Goal: Task Accomplishment & Management: Manage account settings

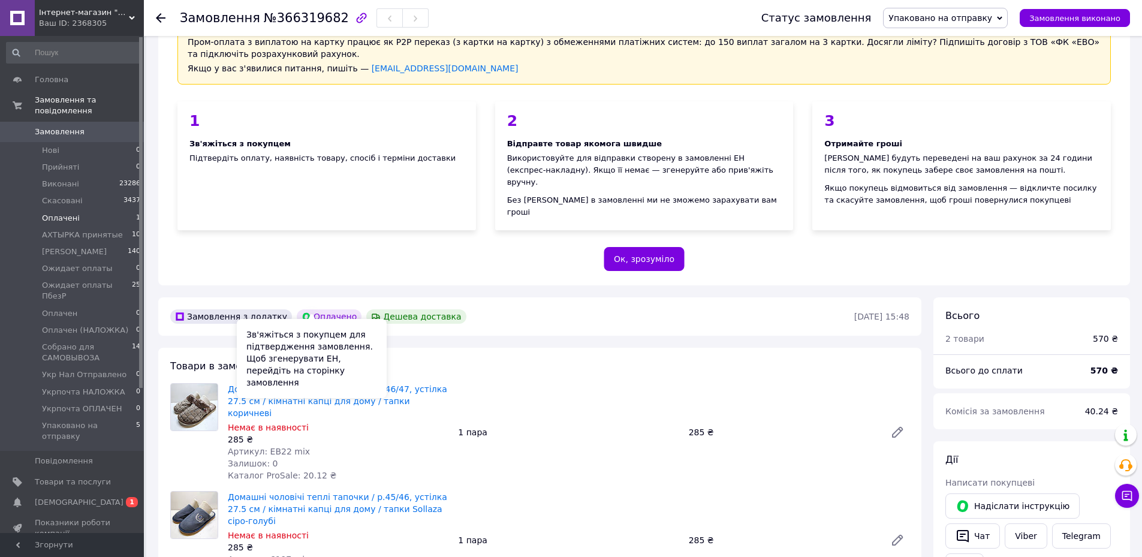
scroll to position [38, 0]
click at [108, 122] on link "Замовлення 0" at bounding box center [73, 132] width 147 height 20
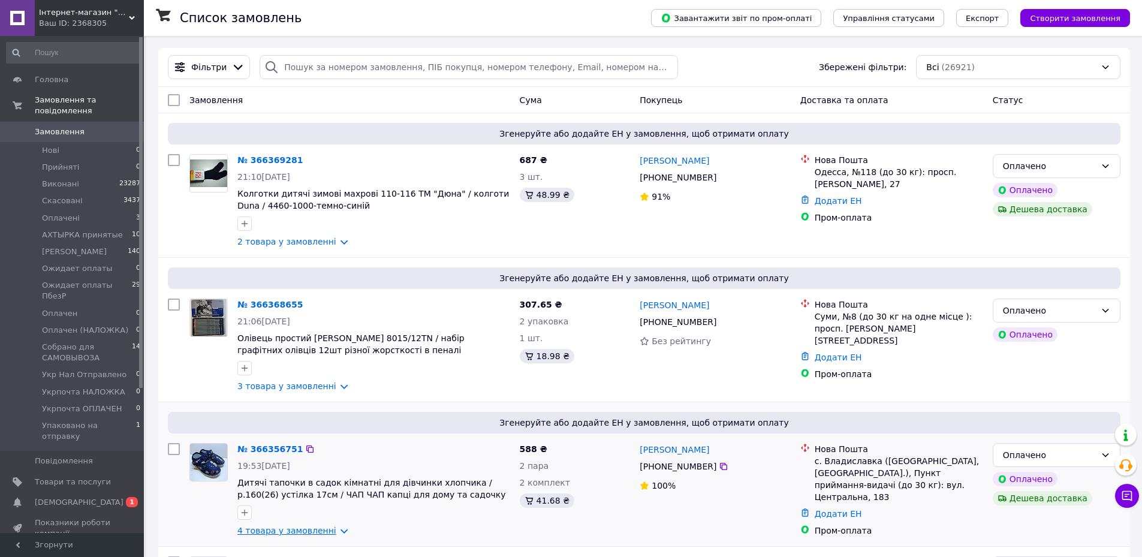
click at [330, 530] on link "4 товара у замовленні" at bounding box center [286, 531] width 99 height 10
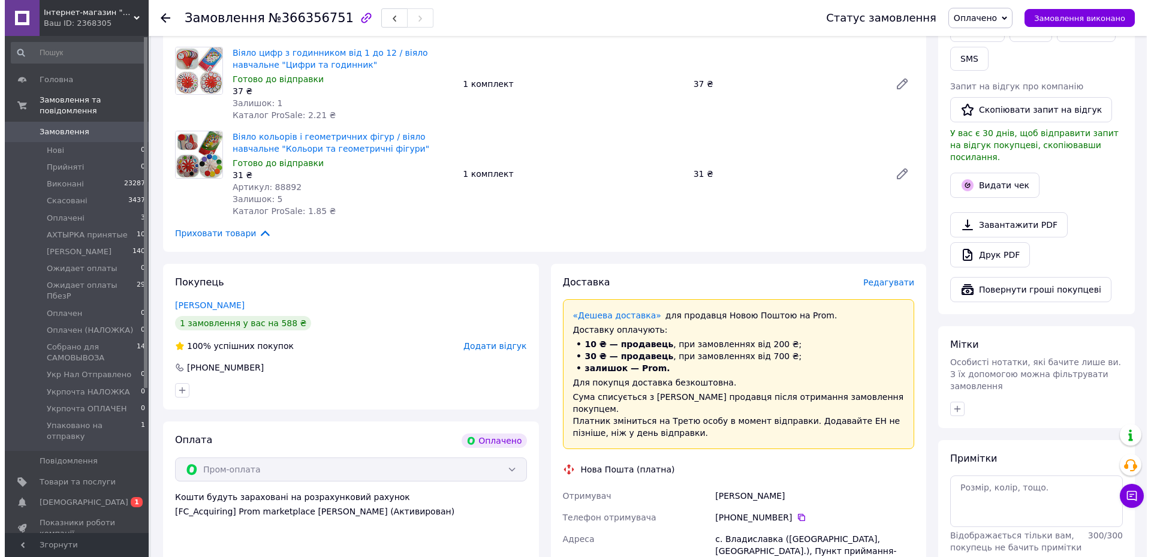
scroll to position [599, 0]
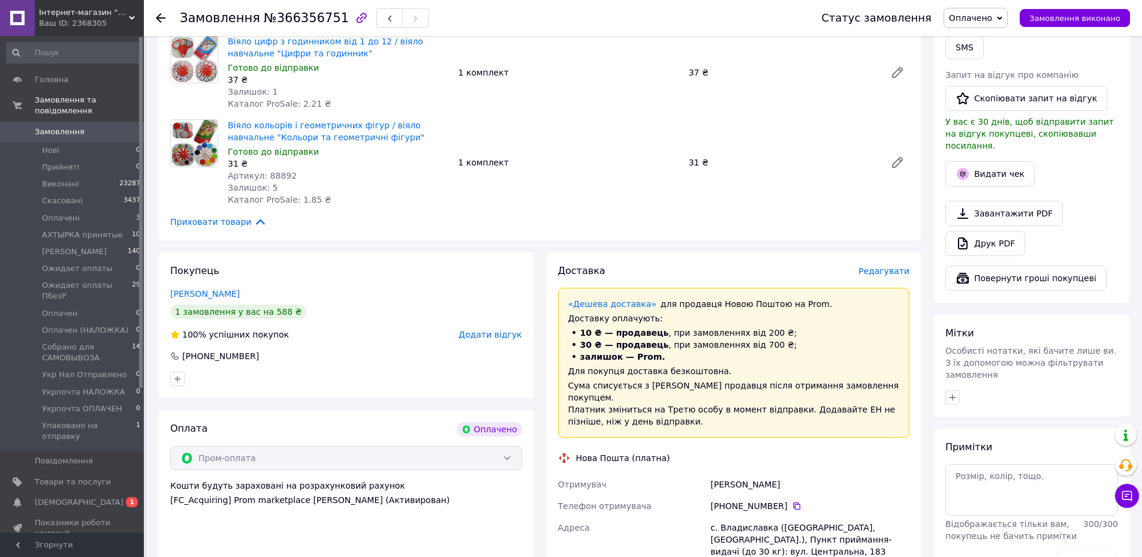
click at [888, 266] on span "Редагувати" at bounding box center [883, 271] width 51 height 10
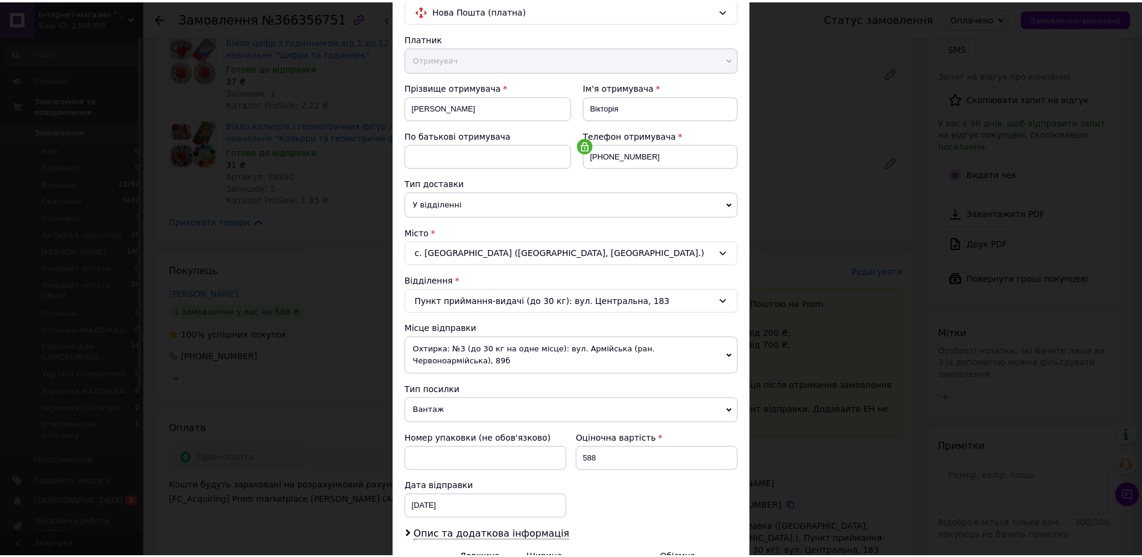
scroll to position [239, 0]
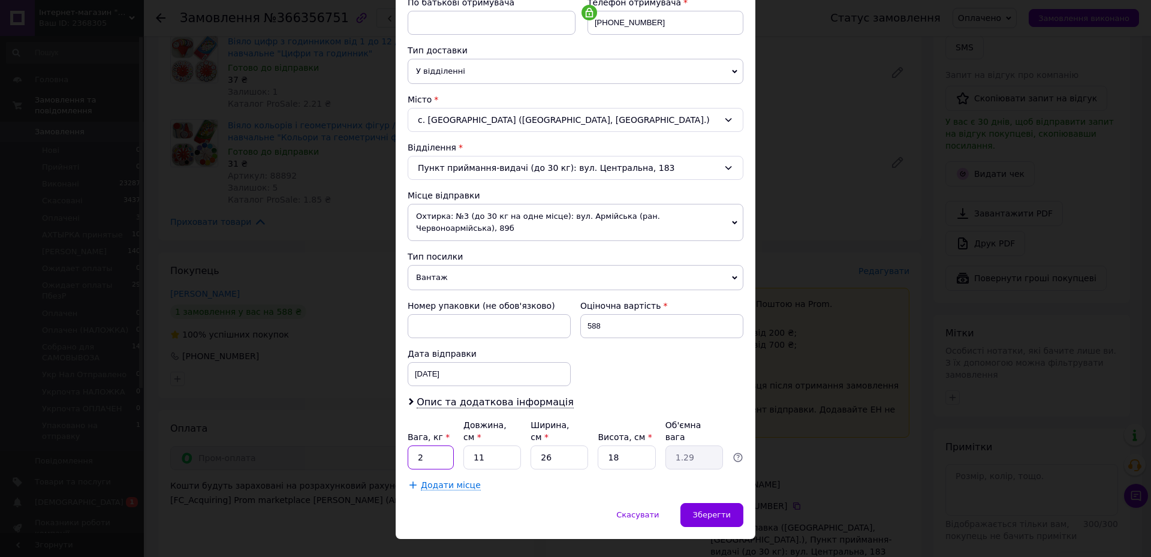
click at [418, 445] on input "2" at bounding box center [431, 457] width 46 height 24
click at [424, 445] on input "1" at bounding box center [431, 457] width 46 height 24
type input "2"
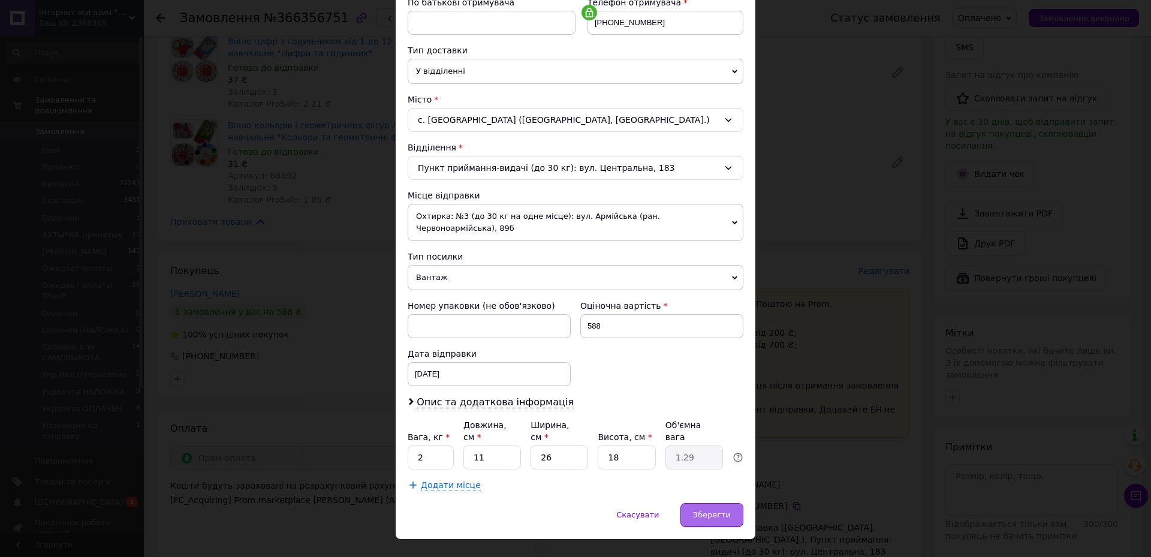
click at [717, 503] on div "Зберегти" at bounding box center [711, 515] width 63 height 24
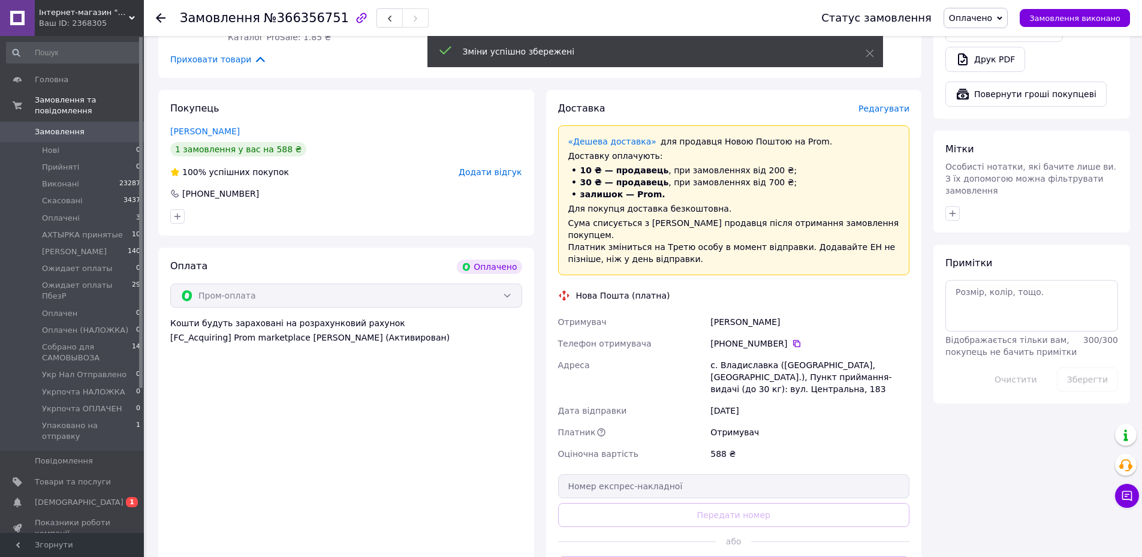
scroll to position [779, 0]
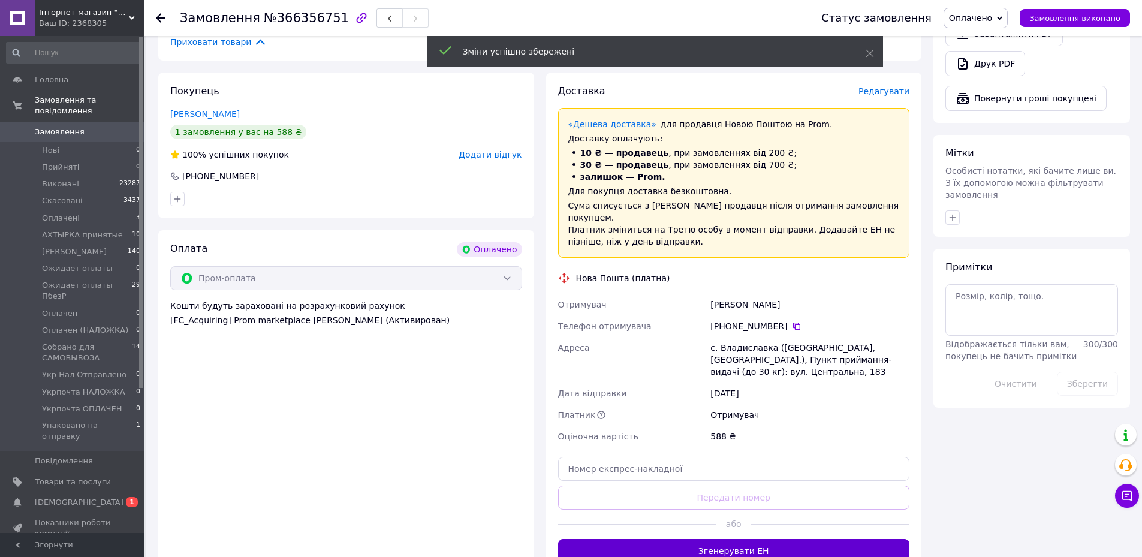
click at [773, 539] on button "Згенерувати ЕН" at bounding box center [734, 551] width 352 height 24
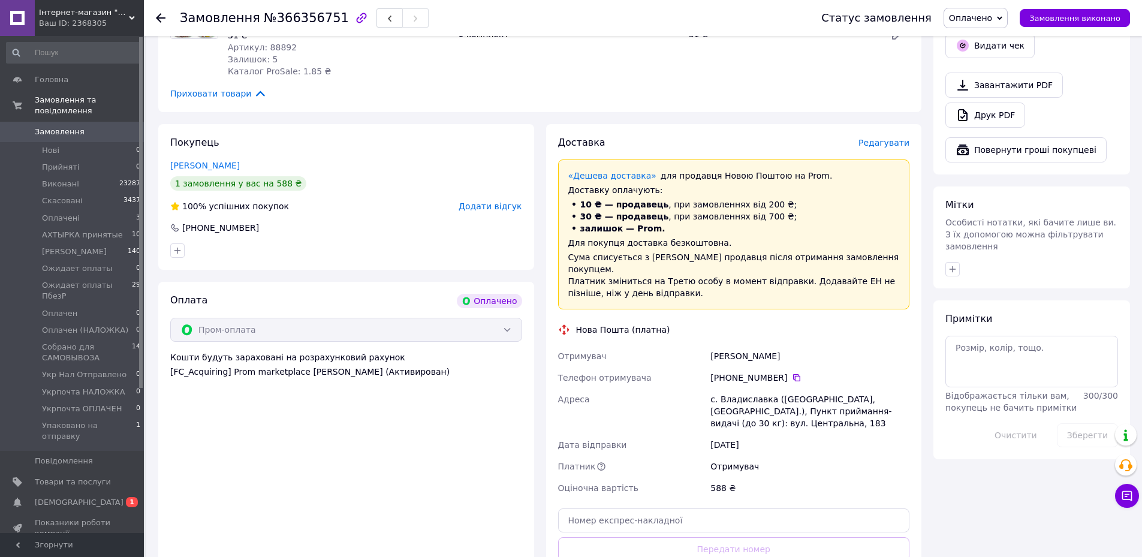
scroll to position [659, 0]
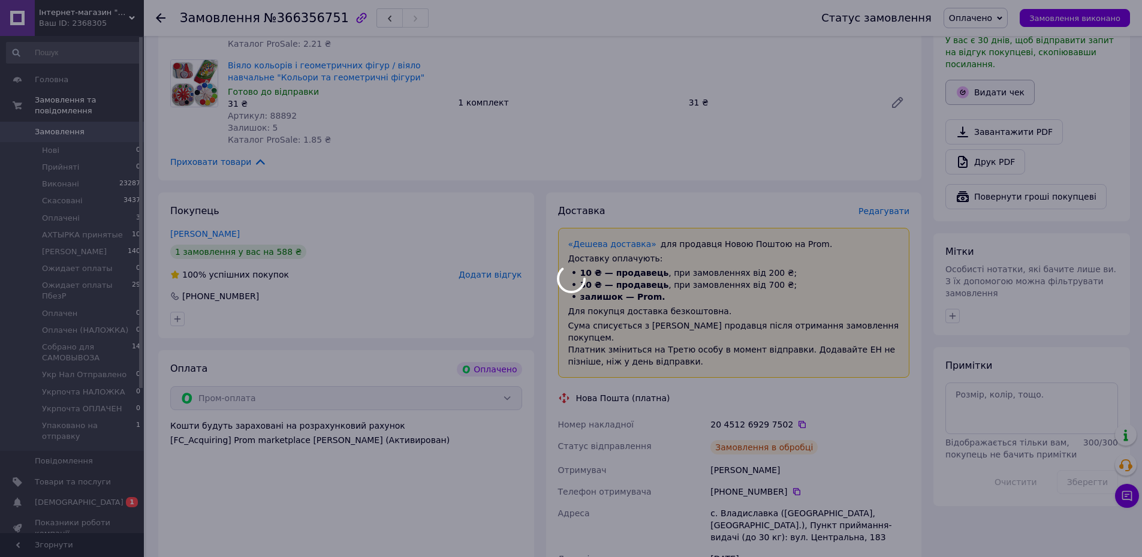
click at [989, 92] on div "Дії Написати покупцеві   Надіслати інструкцію   Чат Viber Telegram SMS Запит на…" at bounding box center [1031, 31] width 173 height 355
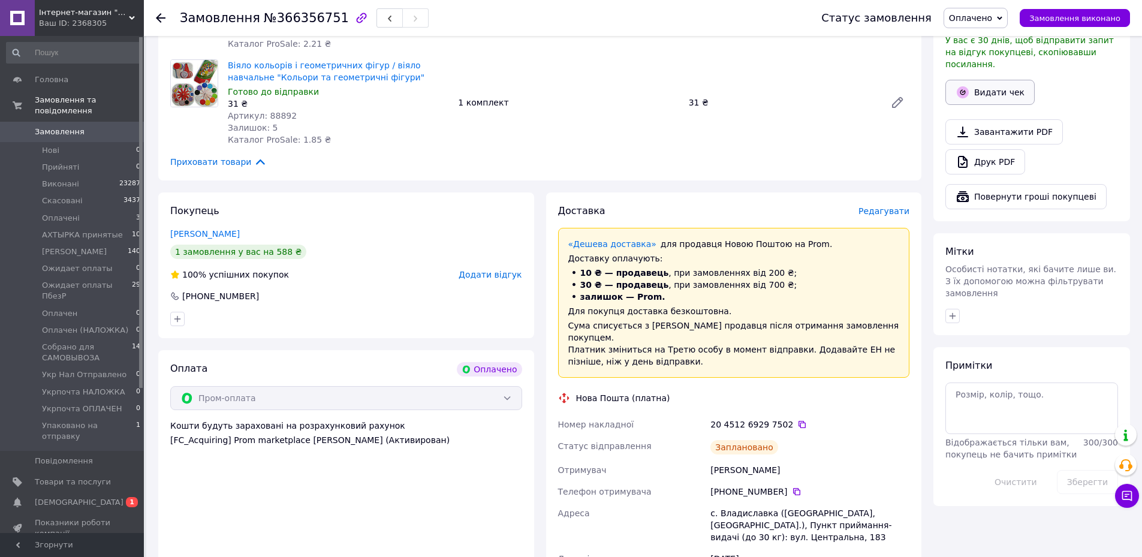
click at [999, 80] on button "Видати чек" at bounding box center [989, 92] width 89 height 25
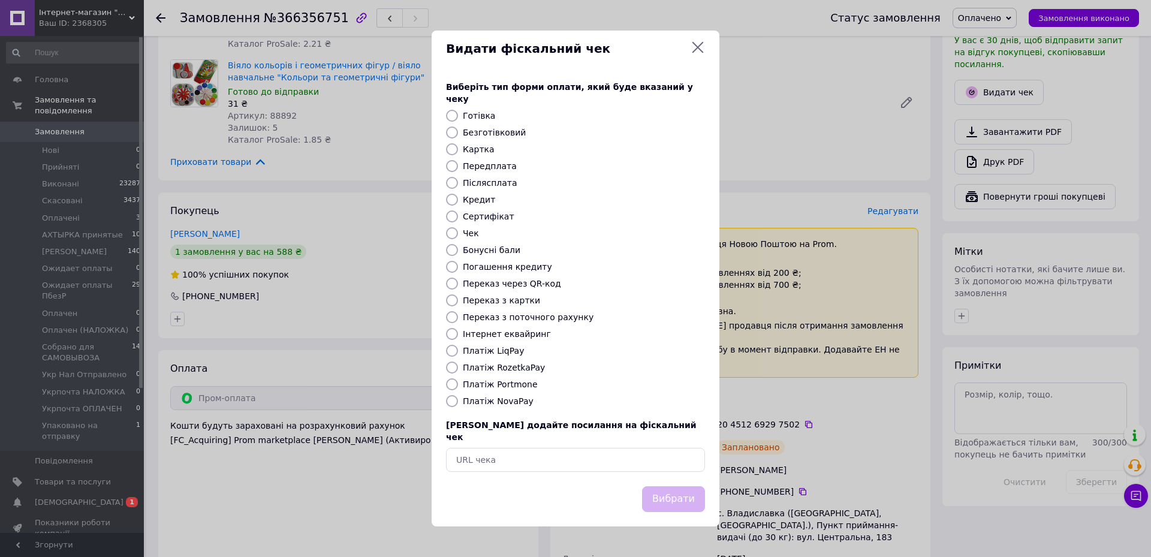
click at [510, 369] on label "Платіж RozetkaPay" at bounding box center [504, 368] width 82 height 10
click at [458, 369] on input "Платіж RozetkaPay" at bounding box center [452, 367] width 12 height 12
radio input "true"
click at [678, 487] on button "Вибрати" at bounding box center [673, 499] width 63 height 26
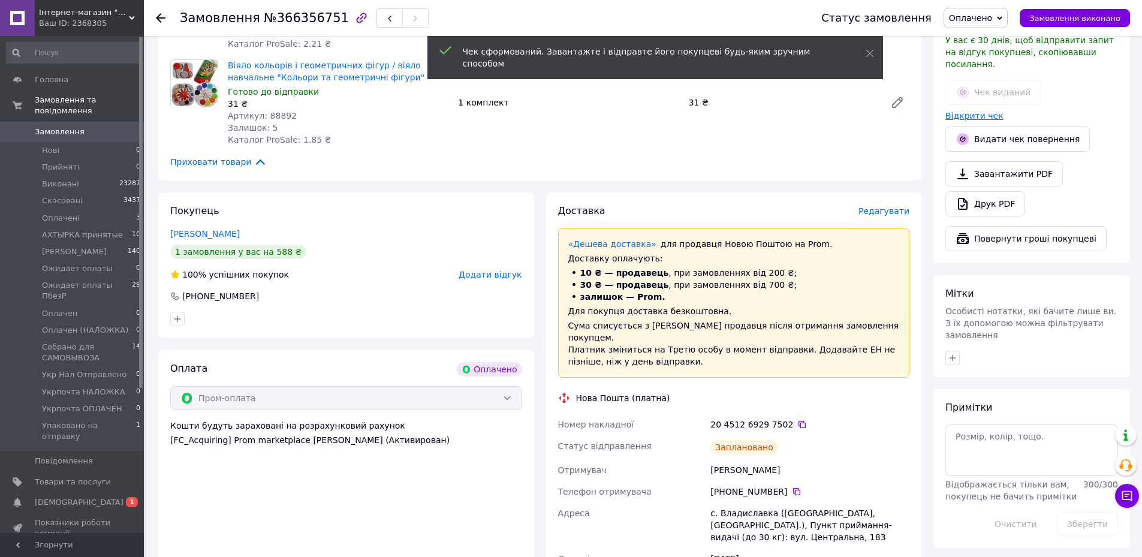
click at [986, 111] on link "Відкрити чек" at bounding box center [974, 116] width 58 height 10
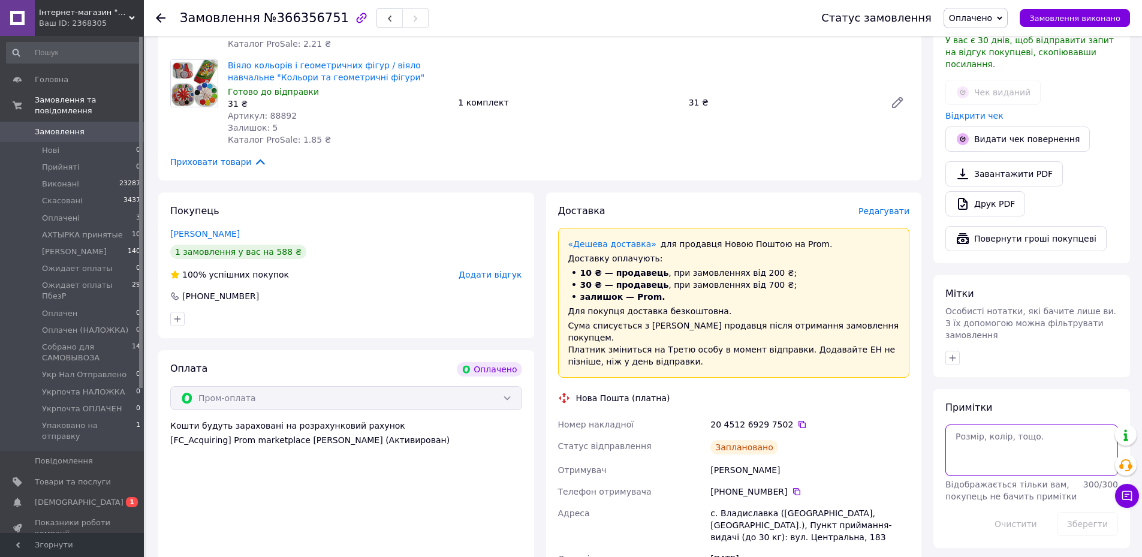
click at [1022, 424] on textarea at bounding box center [1031, 450] width 173 height 52
paste textarea "Добрий день! Ваше замовлення відправлено. ТТН Дякуємо за покупку!"
click at [797, 420] on icon at bounding box center [802, 425] width 10 height 10
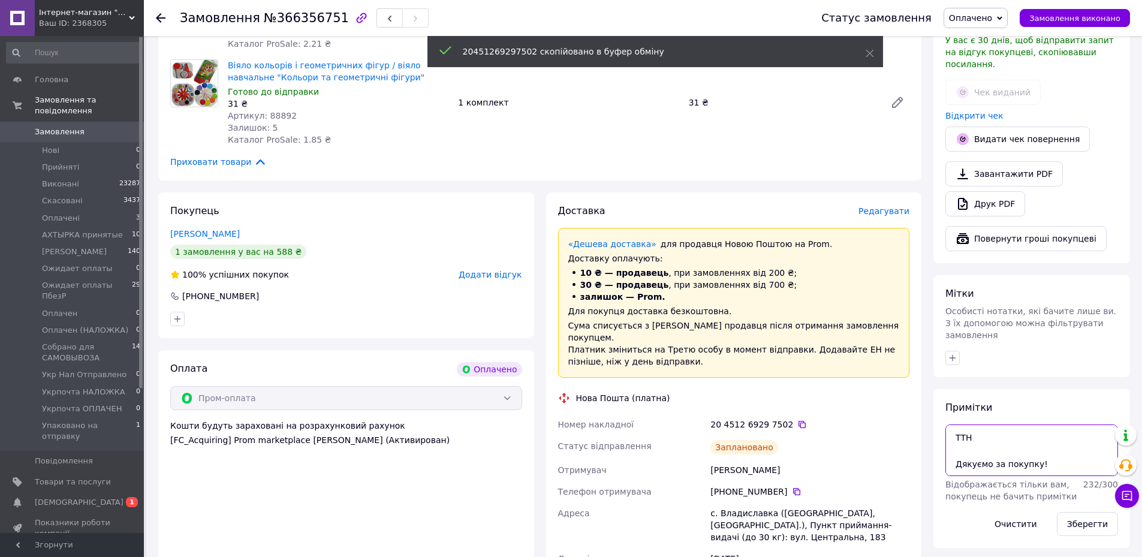
click at [1014, 424] on textarea "Добрий день! Ваше замовлення відправлено. ТТН Дякуємо за покупку!" at bounding box center [1031, 450] width 173 height 52
paste textarea "20451269297502"
type textarea "Добрий день! Ваше замовлення відправлено. ТТН 20451269297502 Дякуємо за покупку!"
click at [1075, 512] on button "Зберегти" at bounding box center [1087, 524] width 61 height 24
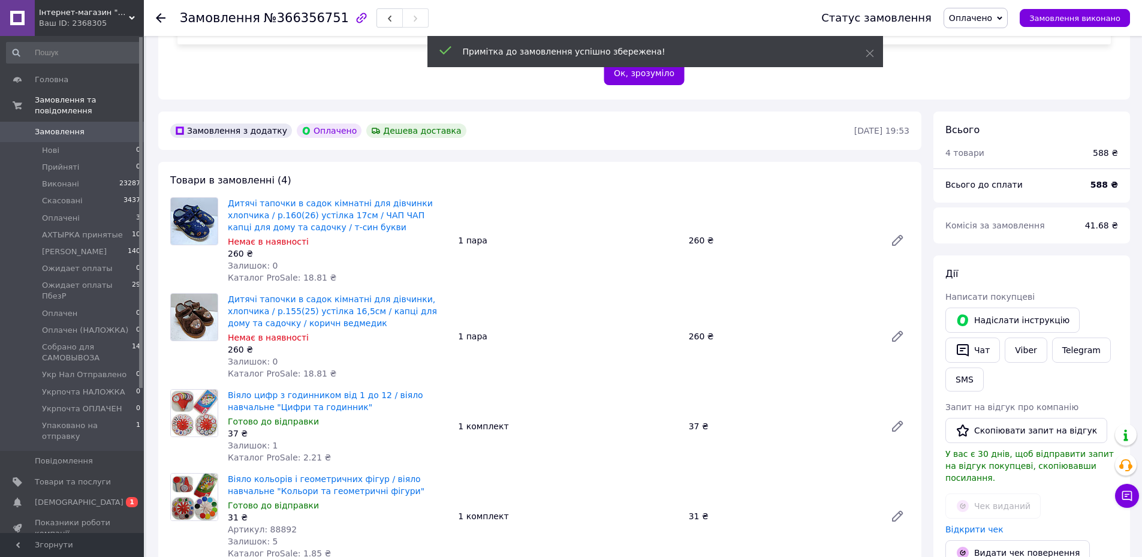
scroll to position [240, 0]
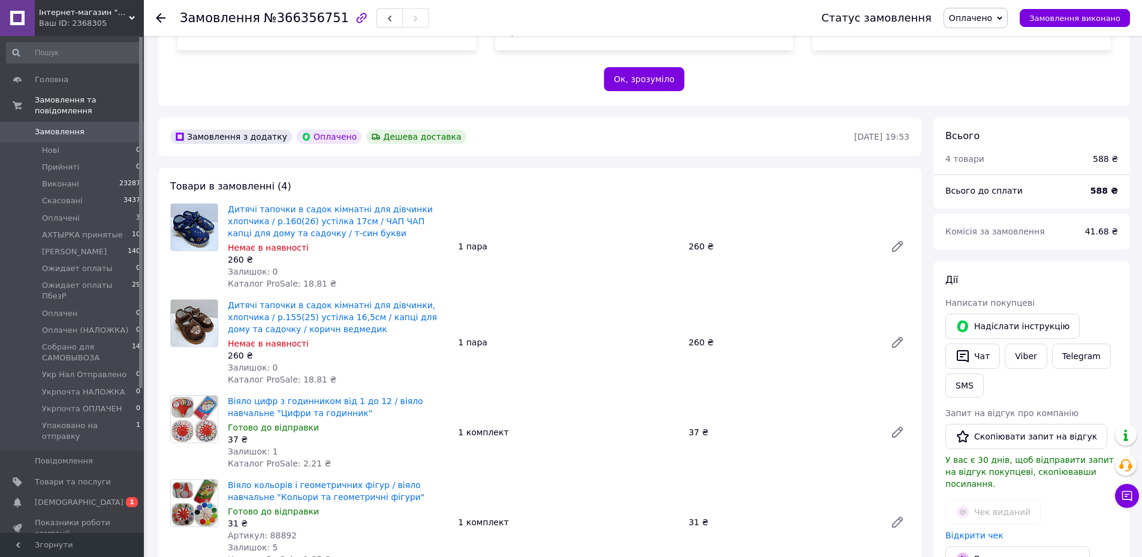
drag, startPoint x: 1000, startPoint y: 21, endPoint x: 1001, endPoint y: 31, distance: 10.3
click at [992, 20] on span "Оплачено" at bounding box center [970, 18] width 43 height 10
click at [991, 132] on li "Упаковано на отправку" at bounding box center [1006, 137] width 124 height 18
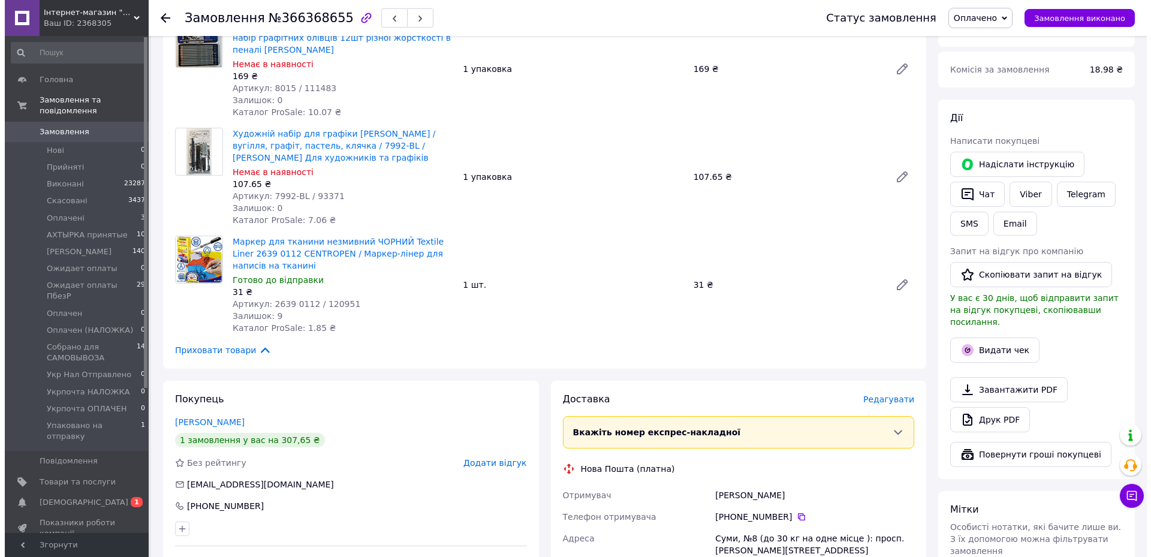
scroll to position [719, 0]
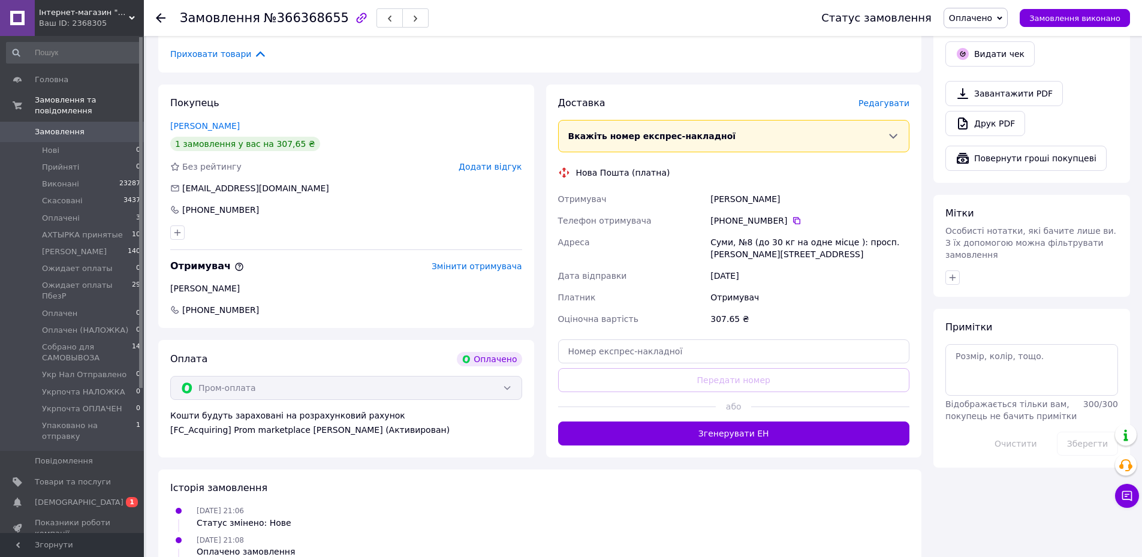
click at [891, 98] on span "Редагувати" at bounding box center [883, 103] width 51 height 10
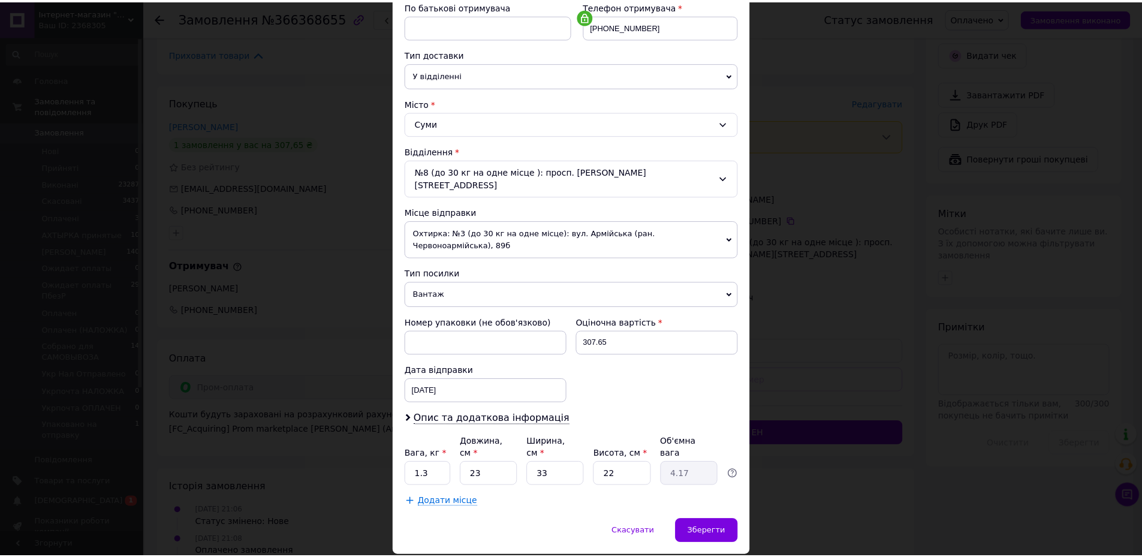
scroll to position [239, 0]
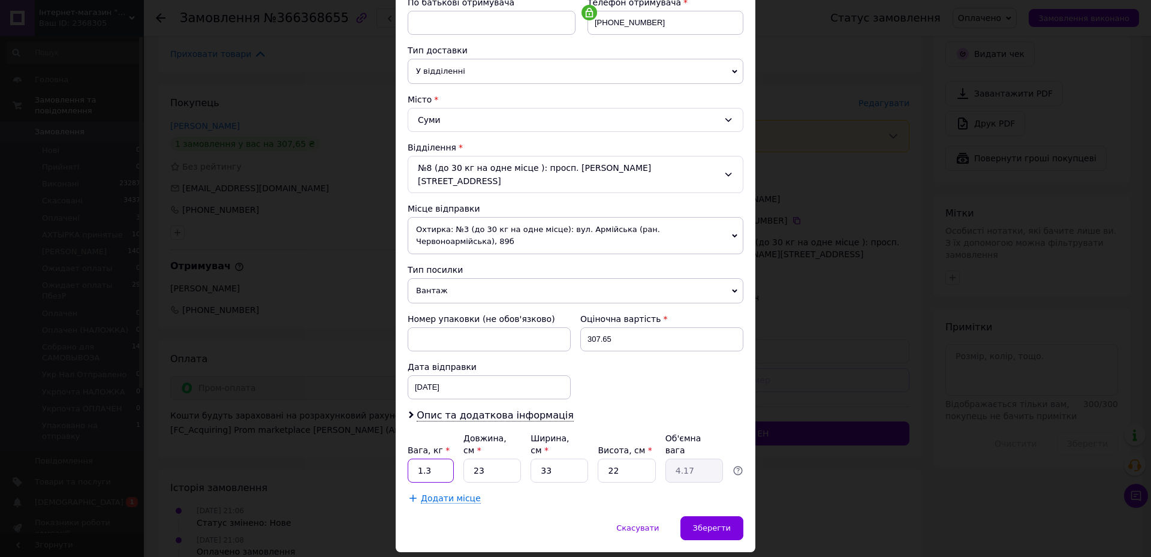
click at [424, 458] on input "1.3" at bounding box center [431, 470] width 46 height 24
click at [440, 458] on input "1.3" at bounding box center [431, 470] width 46 height 24
type input "1"
click at [620, 458] on input "22" at bounding box center [627, 470] width 58 height 24
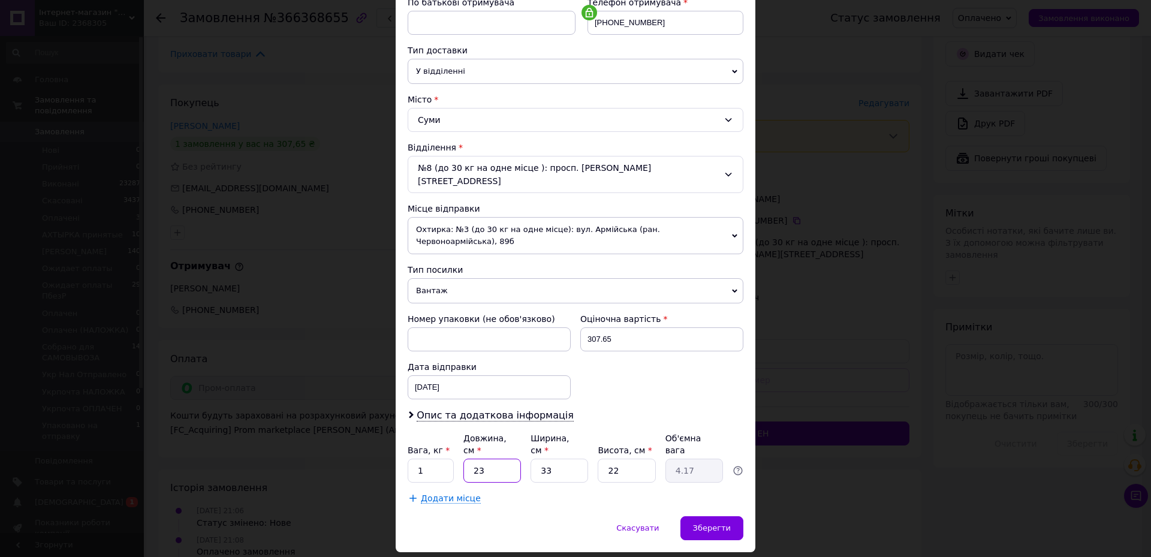
click at [487, 458] on input "23" at bounding box center [492, 470] width 58 height 24
type input "2"
type input "0.36"
type input "24"
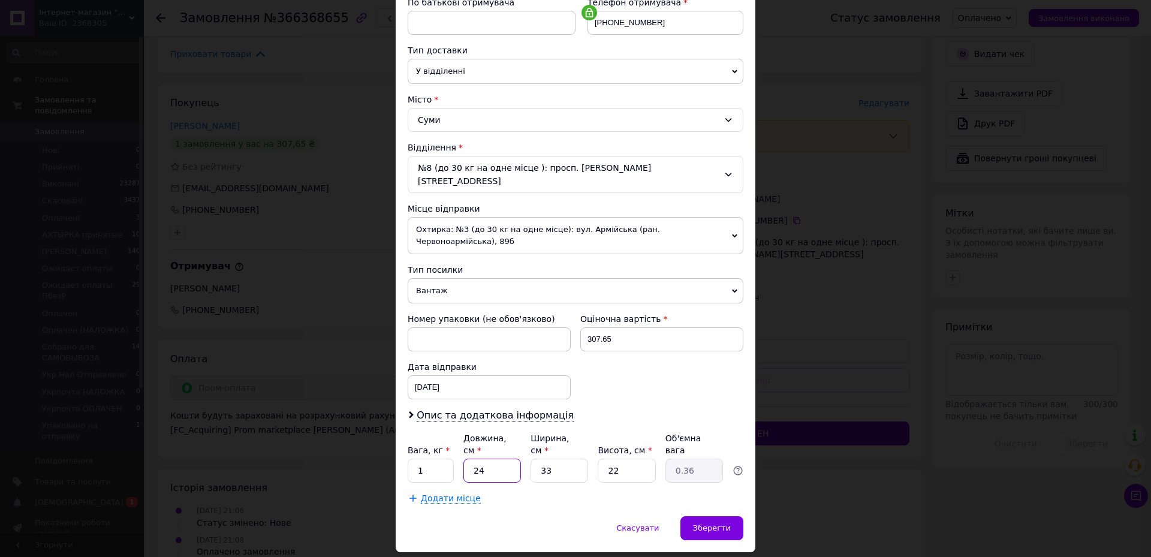
type input "4.36"
type input "24"
type input "1"
type input "0.13"
type input "17"
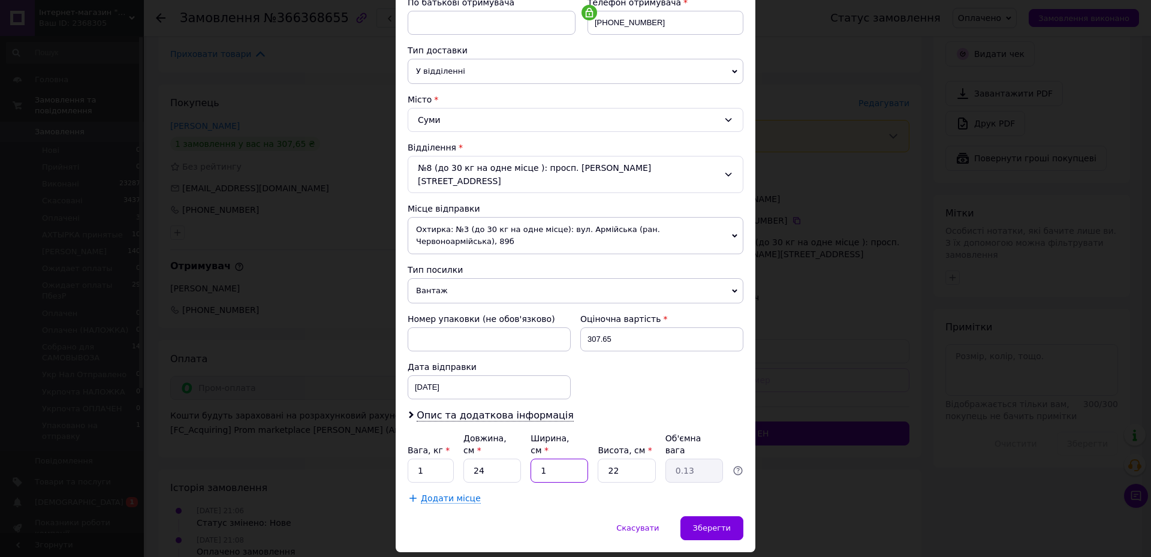
type input "2.24"
type input "17"
type input "9"
type input "0.92"
type input "9"
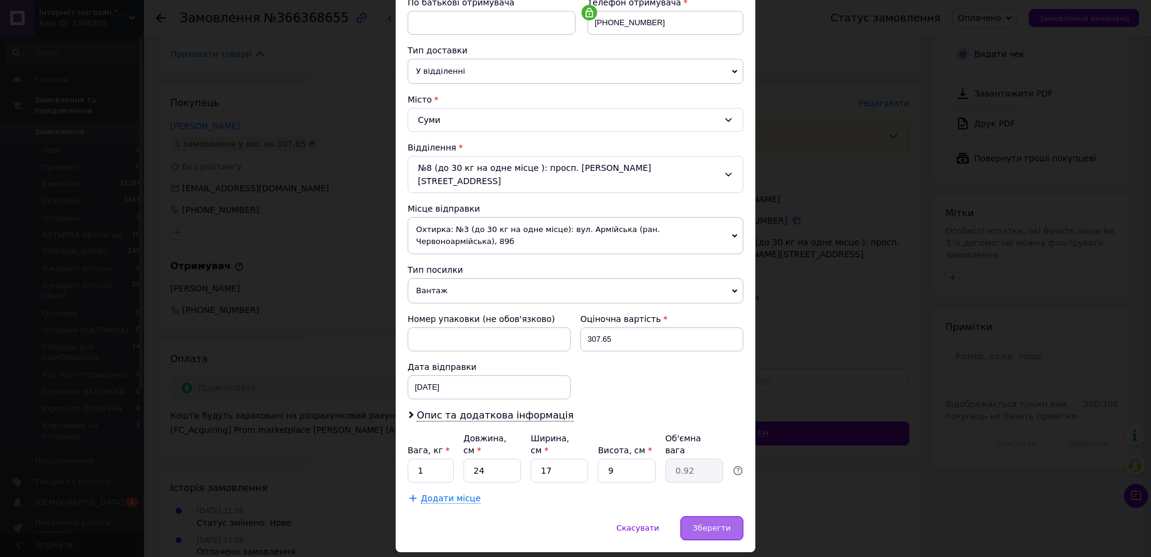
click at [720, 523] on span "Зберегти" at bounding box center [712, 527] width 38 height 9
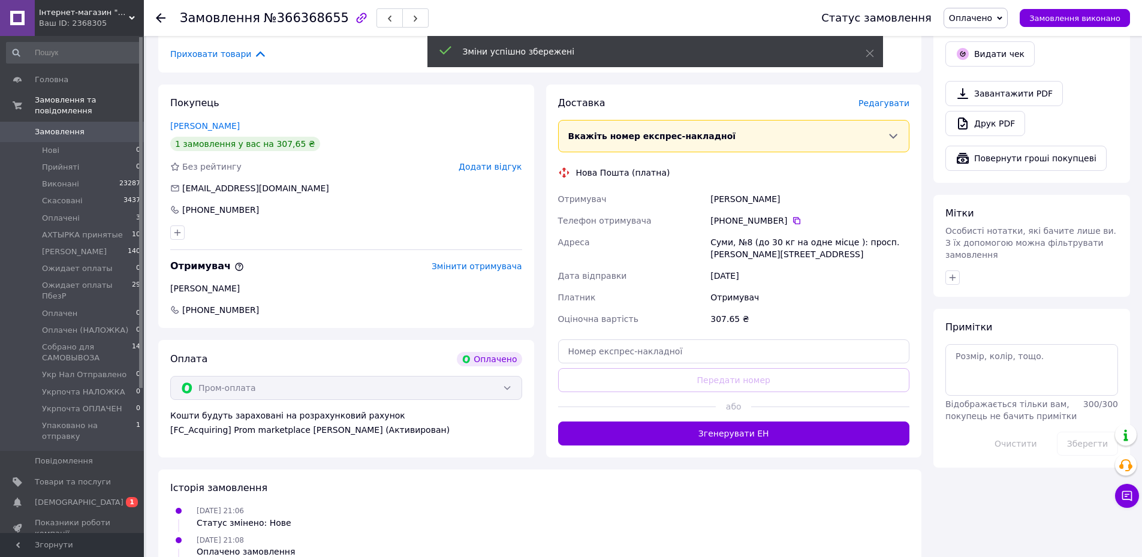
click at [765, 421] on button "Згенерувати ЕН" at bounding box center [734, 433] width 352 height 24
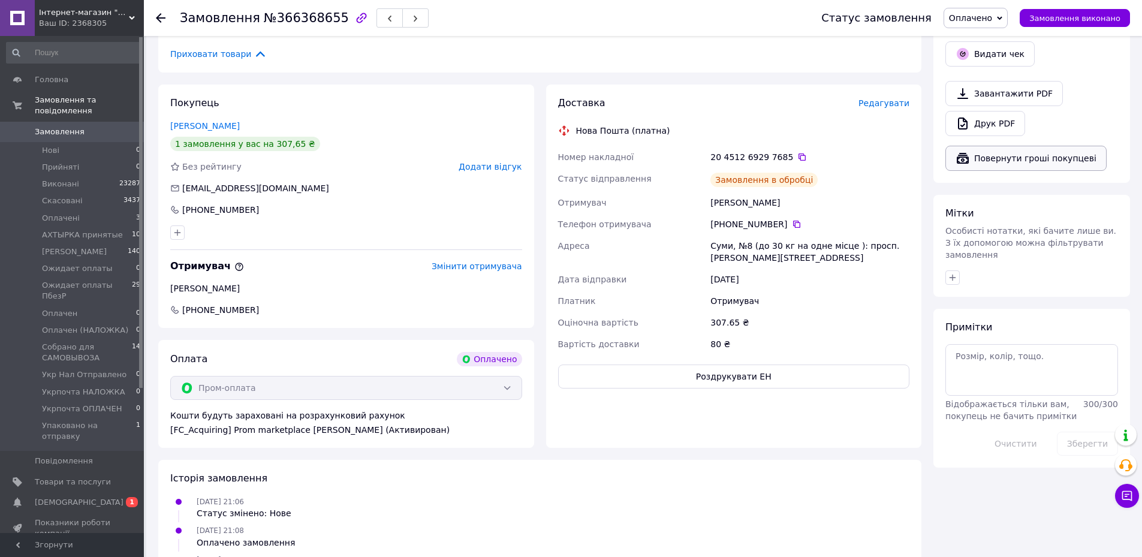
scroll to position [599, 0]
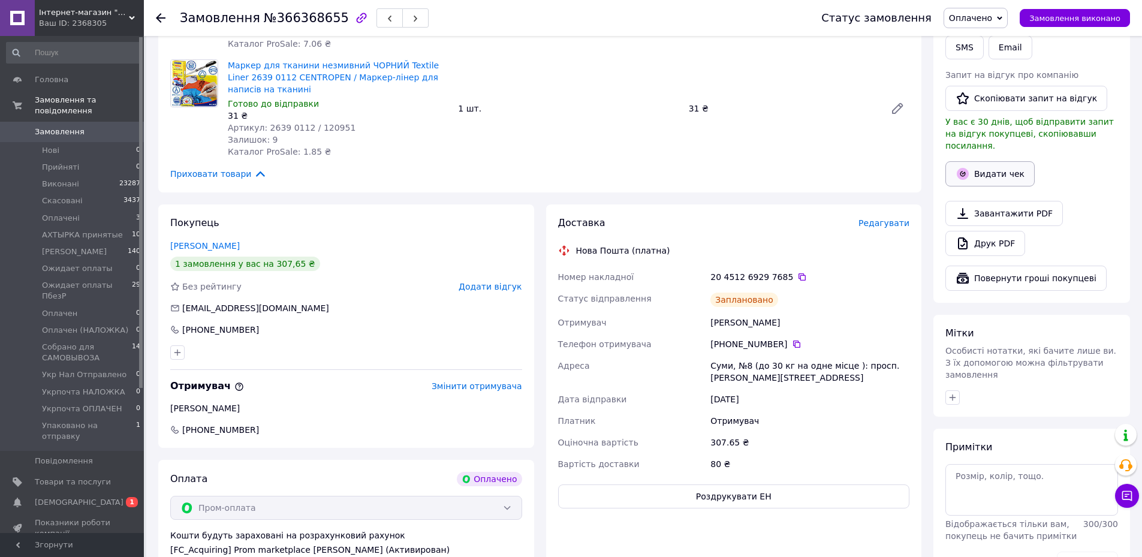
click at [995, 161] on button "Видати чек" at bounding box center [989, 173] width 89 height 25
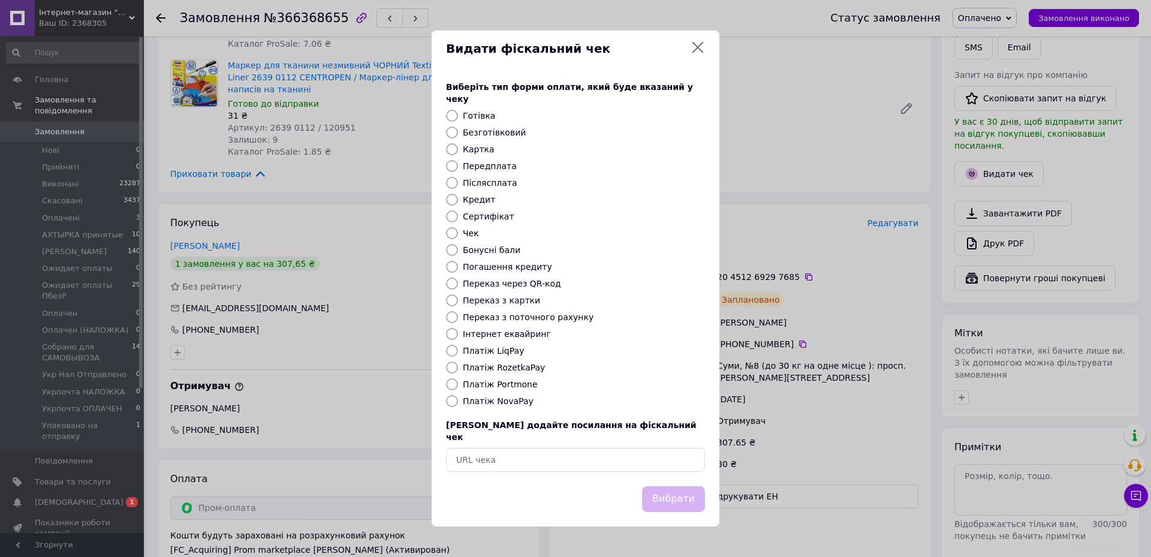
click at [513, 366] on label "Платіж RozetkaPay" at bounding box center [504, 368] width 82 height 10
click at [458, 366] on input "Платіж RozetkaPay" at bounding box center [452, 367] width 12 height 12
radio input "true"
click at [678, 499] on button "Вибрати" at bounding box center [673, 499] width 63 height 26
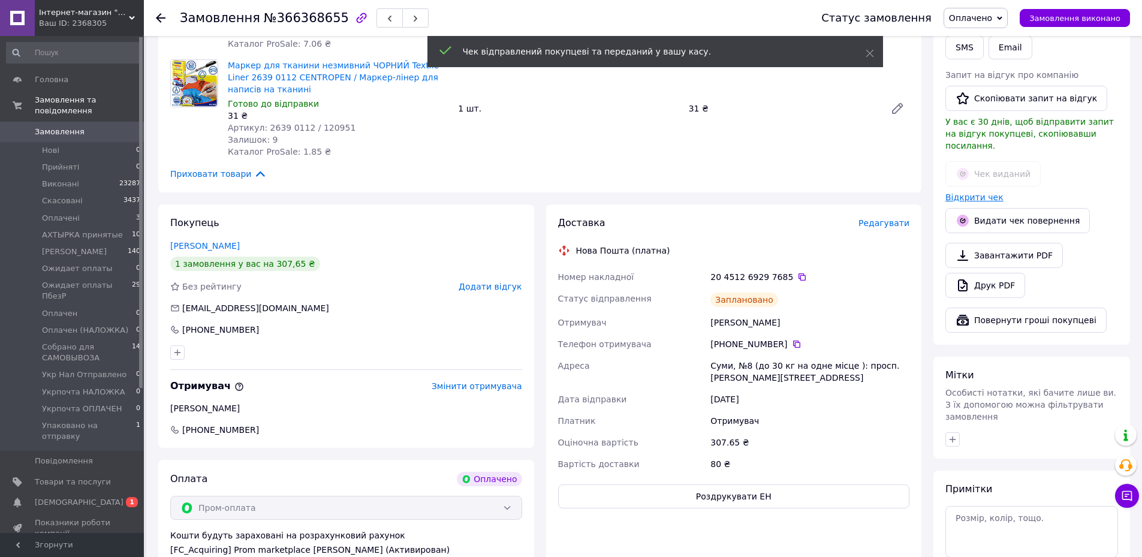
click at [985, 192] on link "Відкрити чек" at bounding box center [974, 197] width 58 height 10
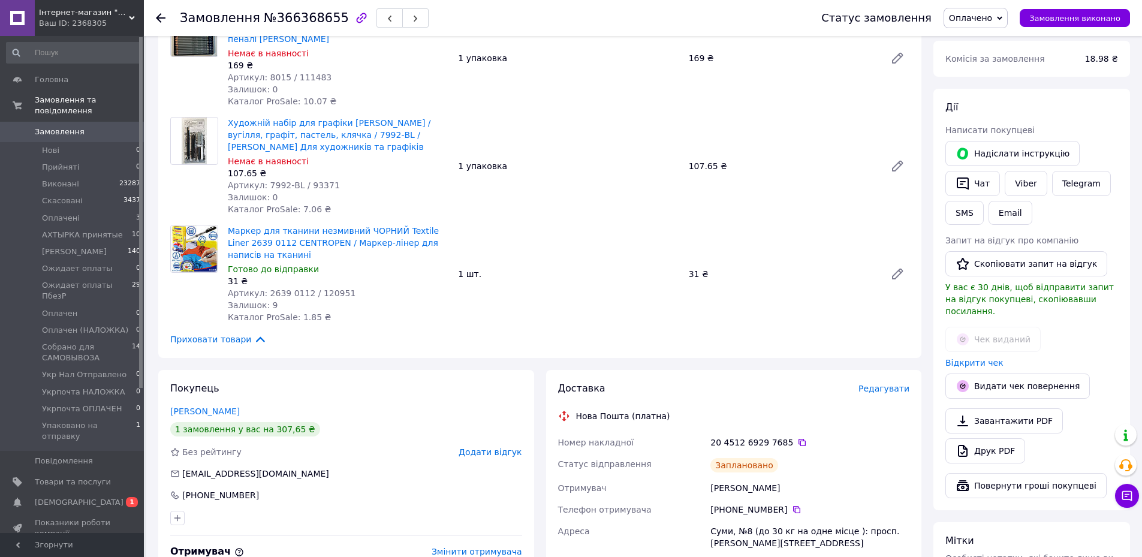
scroll to position [360, 0]
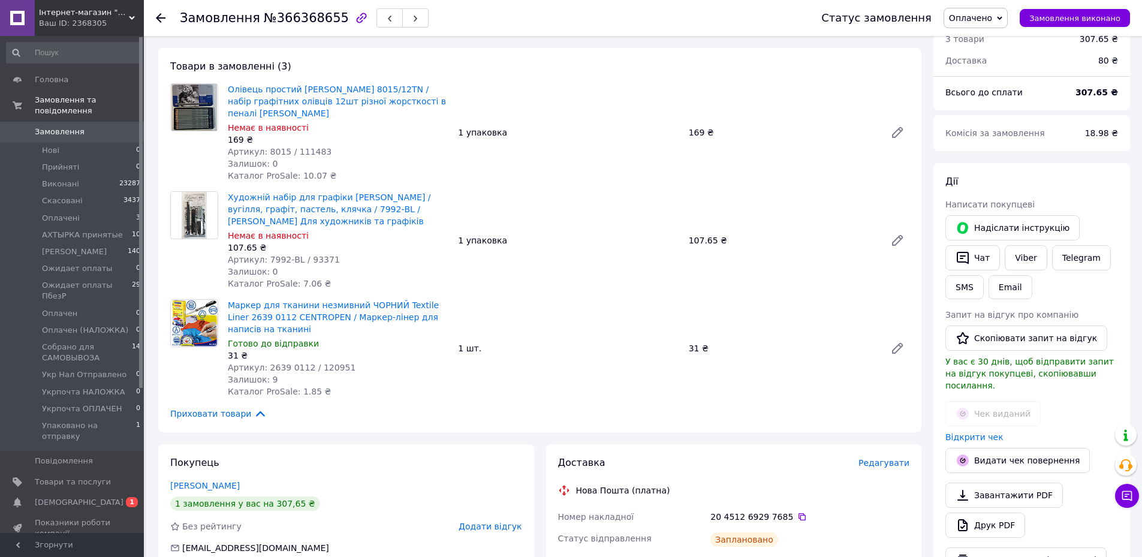
click at [325, 242] on div "107.65 ₴" at bounding box center [338, 248] width 221 height 12
click at [318, 255] on span "Артикул: 7992-BL / 93371" at bounding box center [284, 260] width 112 height 10
copy span "93371"
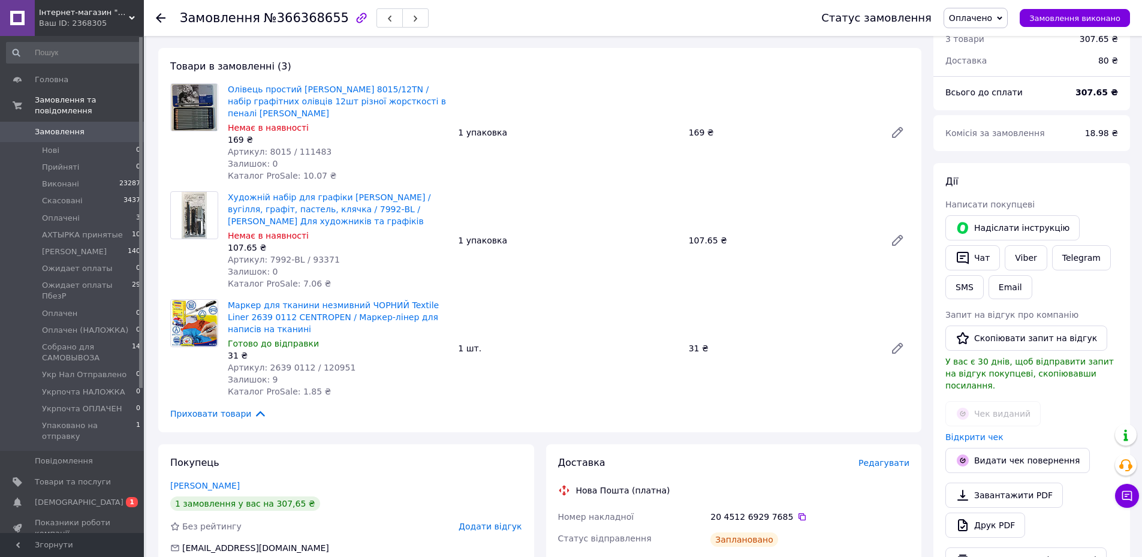
click at [303, 147] on span "Артикул: 8015 / 111483" at bounding box center [280, 152] width 104 height 10
copy span "111483"
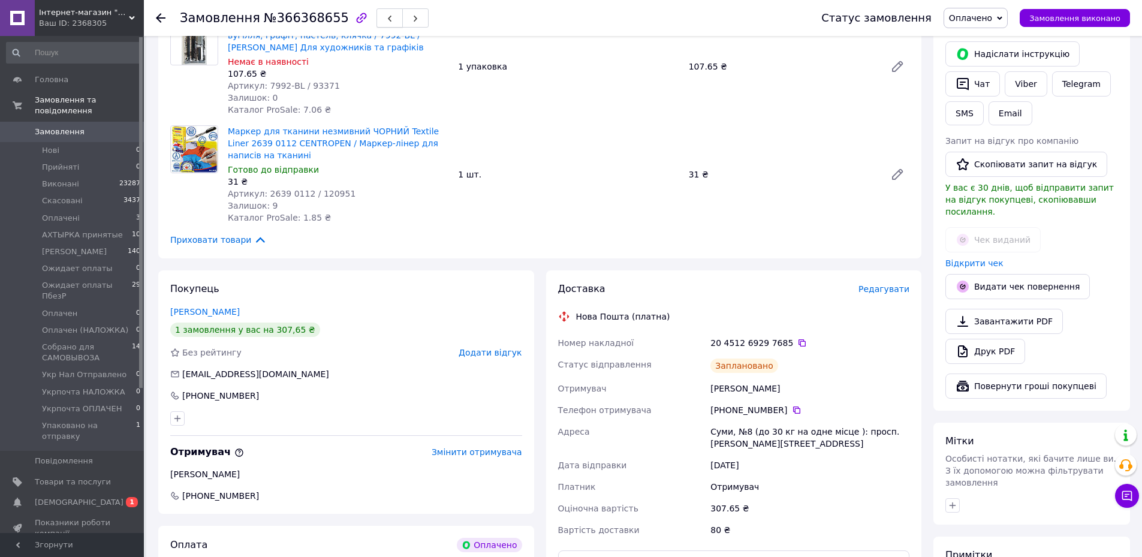
scroll to position [539, 0]
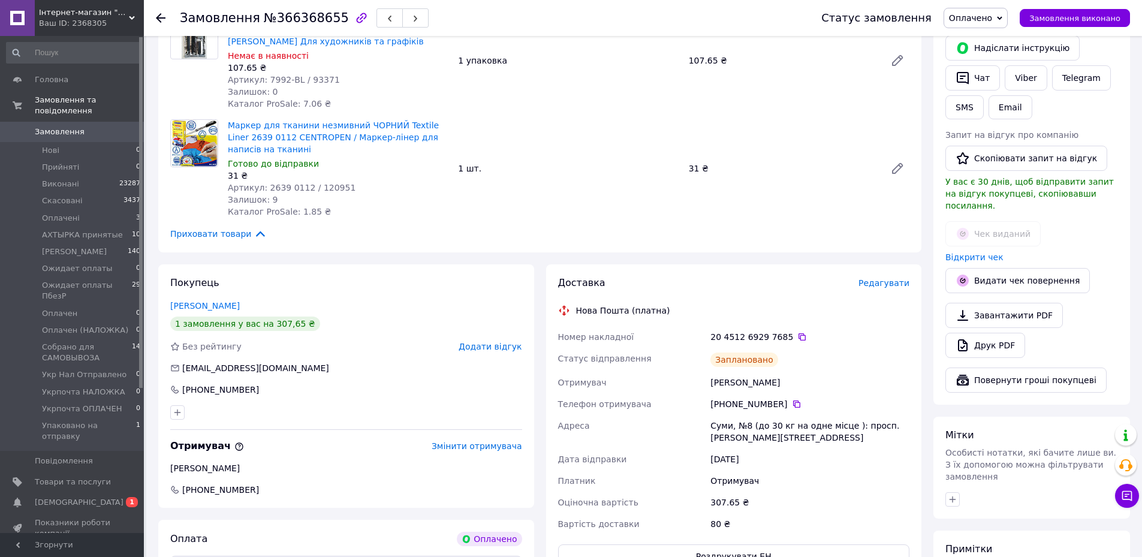
paste textarea "Добрий день! Ваше замовлення відправлено. ТТН Дякуємо за покупку!"
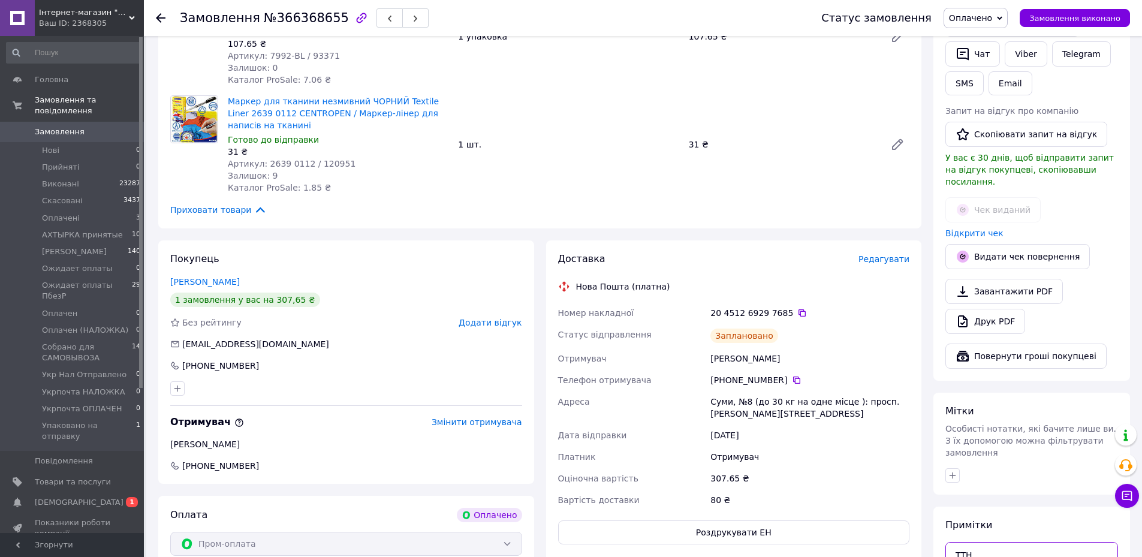
scroll to position [38, 0]
click at [798, 309] on icon at bounding box center [801, 312] width 7 height 7
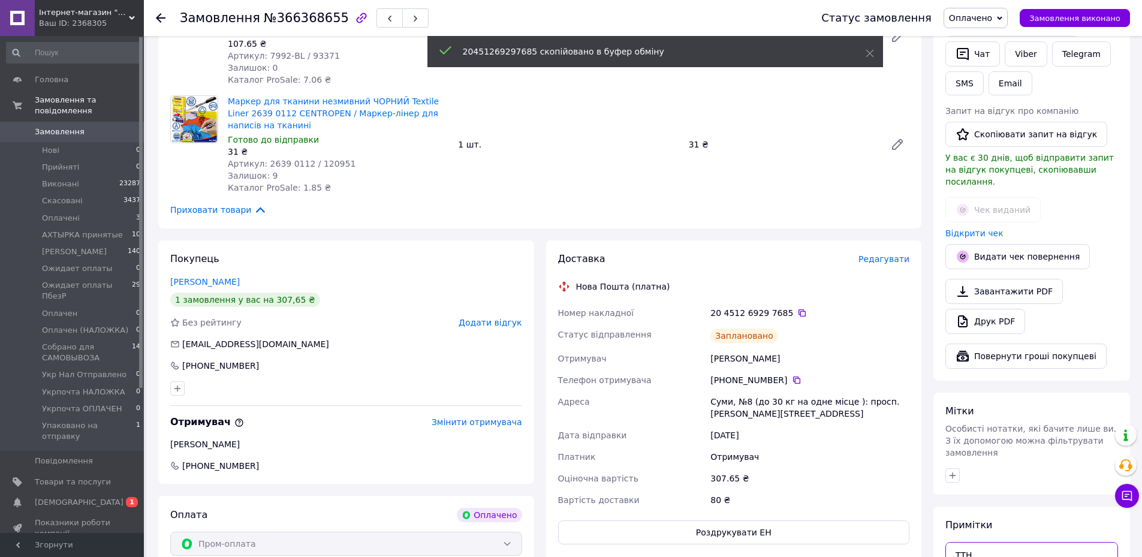
click at [991, 542] on textarea "Добрий день! Ваше замовлення відправлено. ТТН Дякуємо за покупку!" at bounding box center [1031, 568] width 173 height 52
paste textarea "20451269297685"
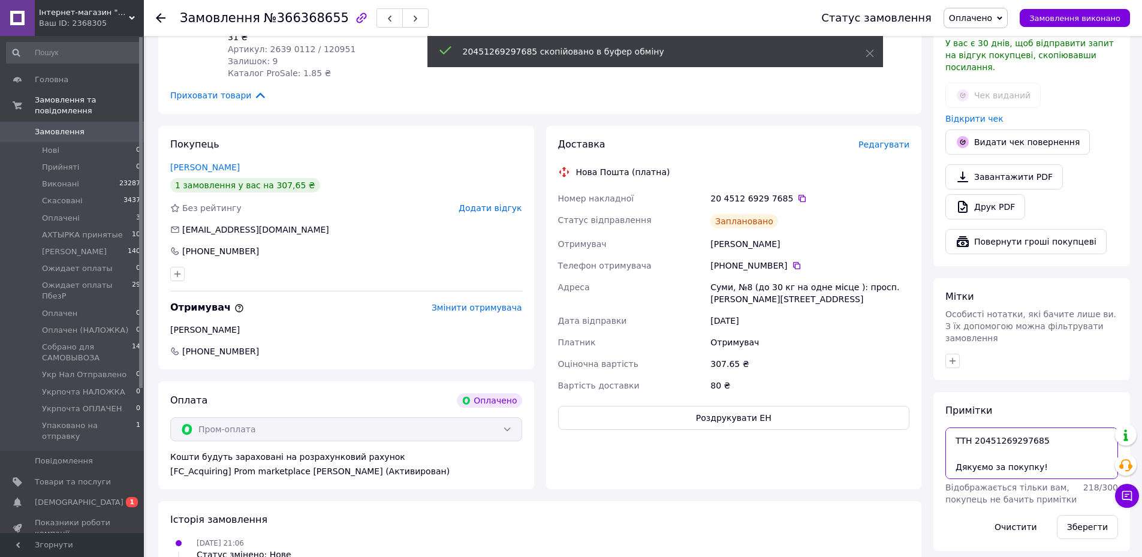
scroll to position [683, 0]
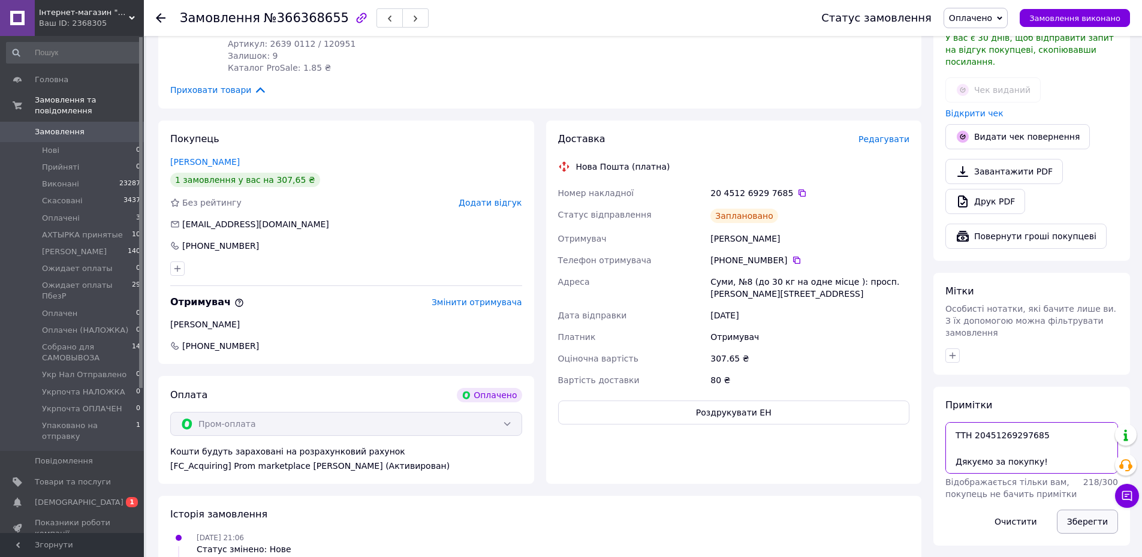
type textarea "Добрий день! Ваше замовлення відправлено. ТТН 20451269297685 Дякуємо за покупку!"
click at [1079, 509] on button "Зберегти" at bounding box center [1087, 521] width 61 height 24
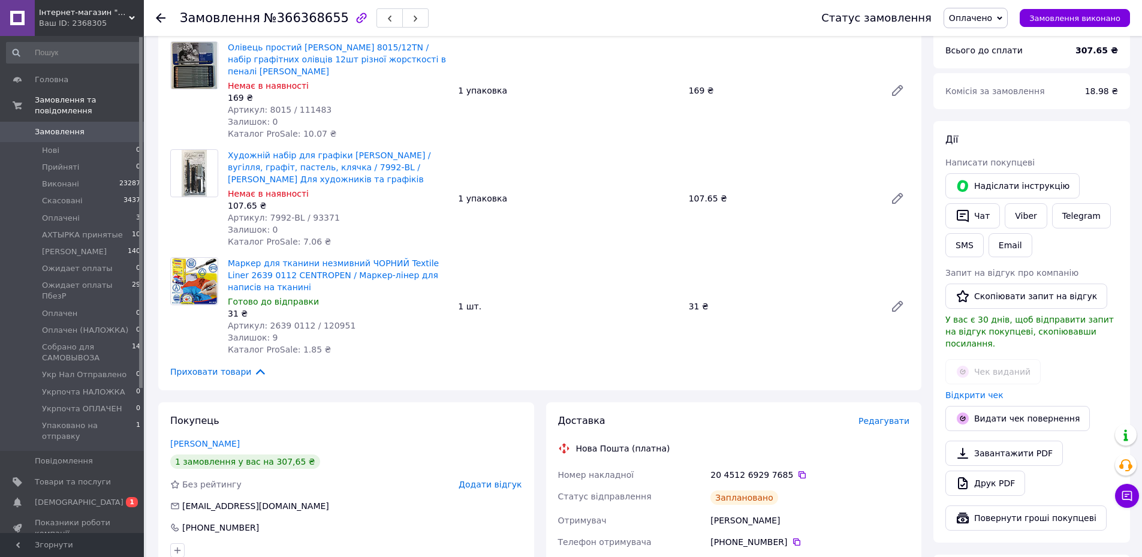
scroll to position [384, 0]
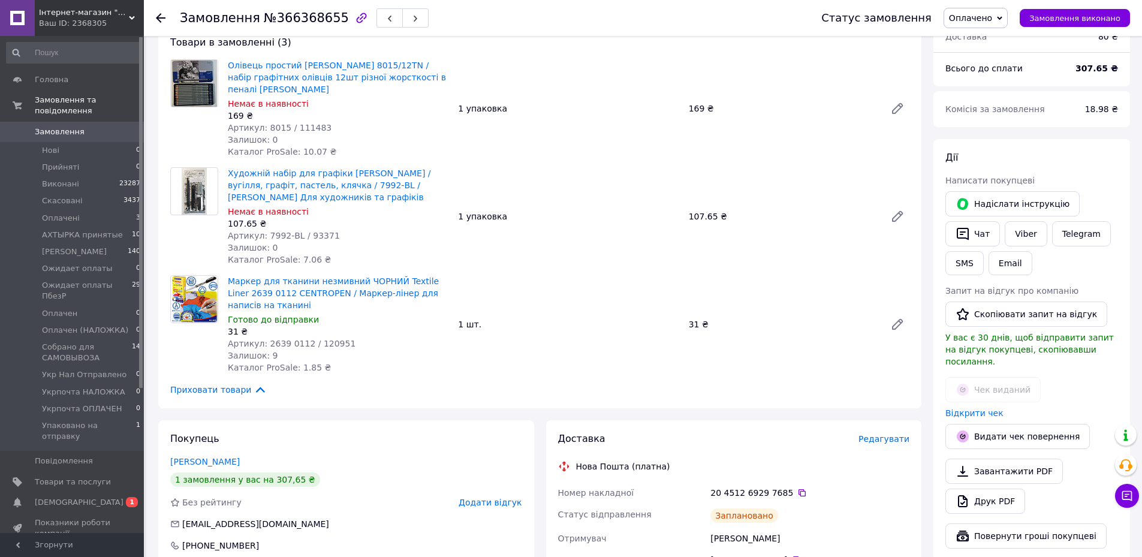
click at [984, 23] on span "Оплачено" at bounding box center [975, 18] width 64 height 20
click at [999, 135] on li "Упаковано на отправку" at bounding box center [1006, 137] width 124 height 18
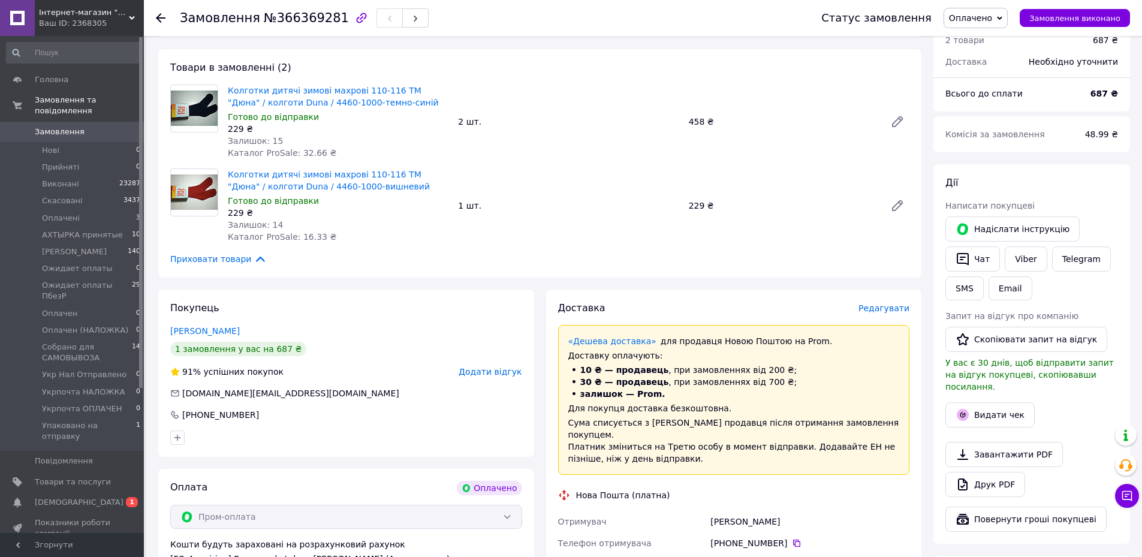
scroll to position [360, 0]
click at [977, 401] on button "Видати чек" at bounding box center [989, 413] width 89 height 25
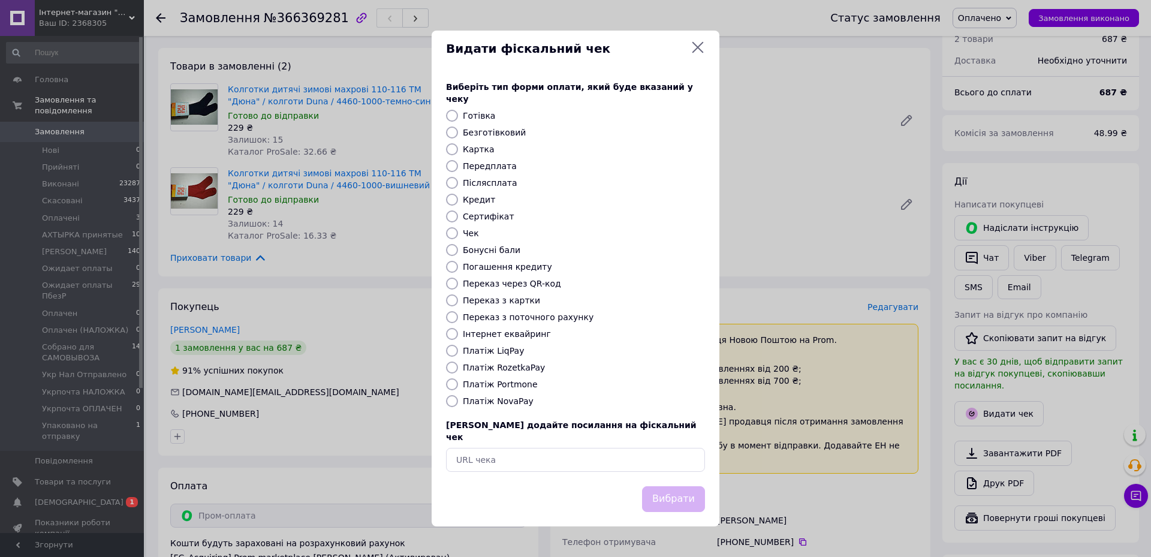
click at [521, 363] on label "Платіж RozetkaPay" at bounding box center [504, 368] width 82 height 10
click at [458, 363] on input "Платіж RozetkaPay" at bounding box center [452, 367] width 12 height 12
radio input "true"
click at [684, 486] on button "Вибрати" at bounding box center [673, 499] width 63 height 26
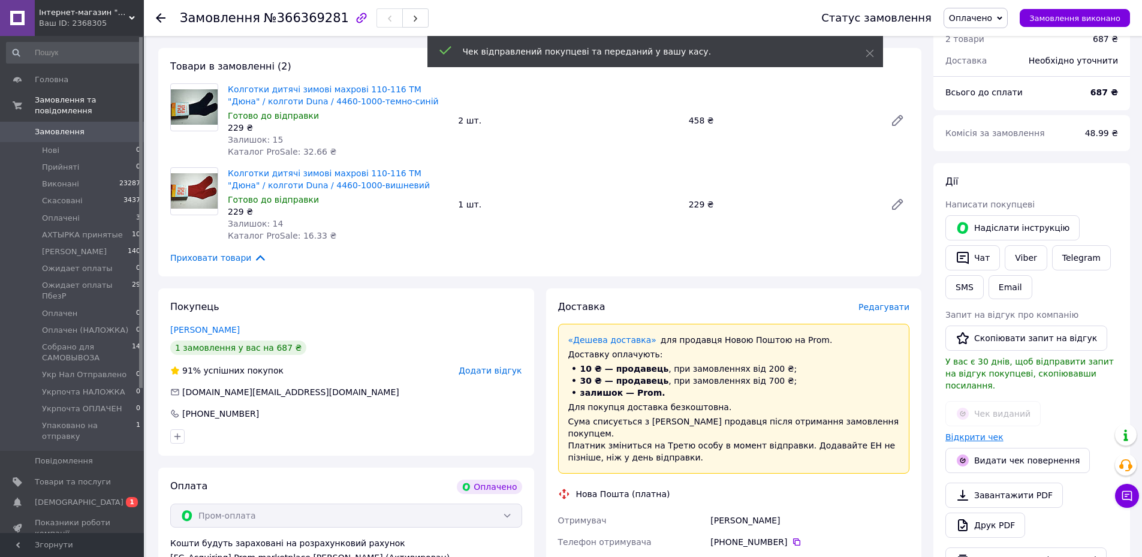
click at [986, 432] on link "Відкрити чек" at bounding box center [974, 437] width 58 height 10
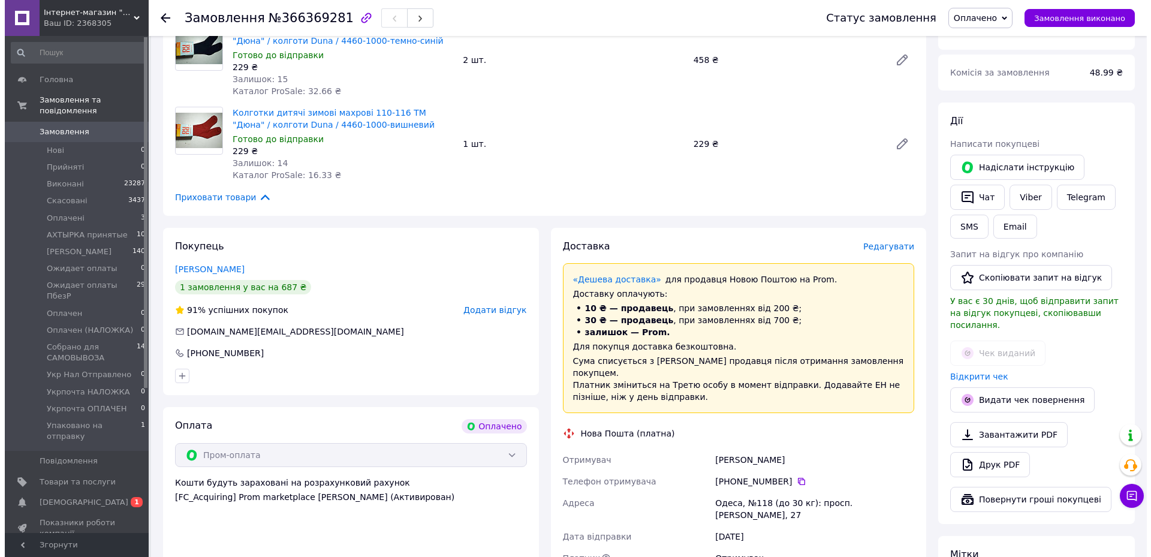
scroll to position [539, 0]
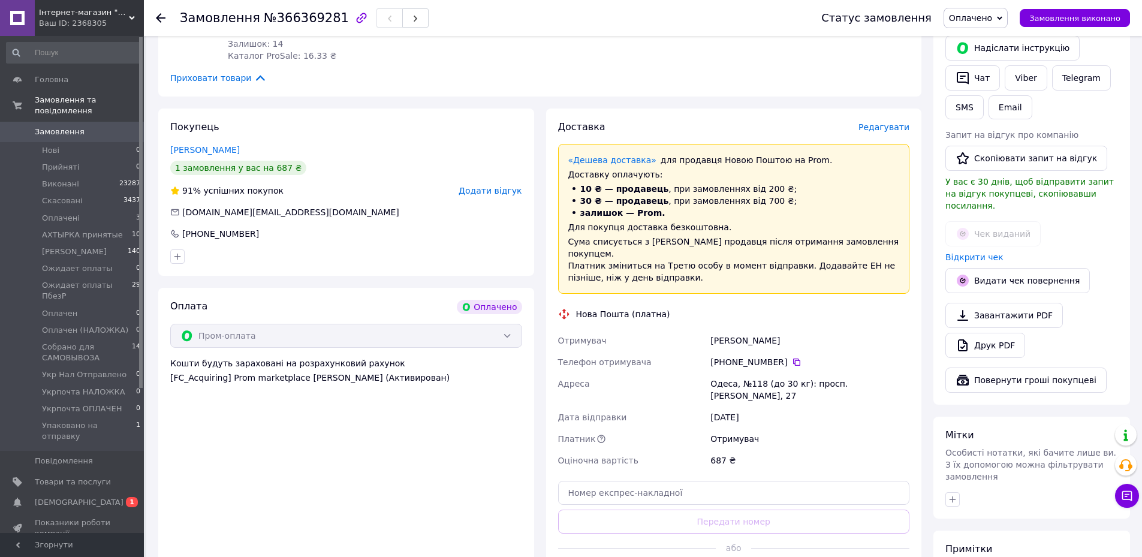
click at [883, 122] on span "Редагувати" at bounding box center [883, 127] width 51 height 10
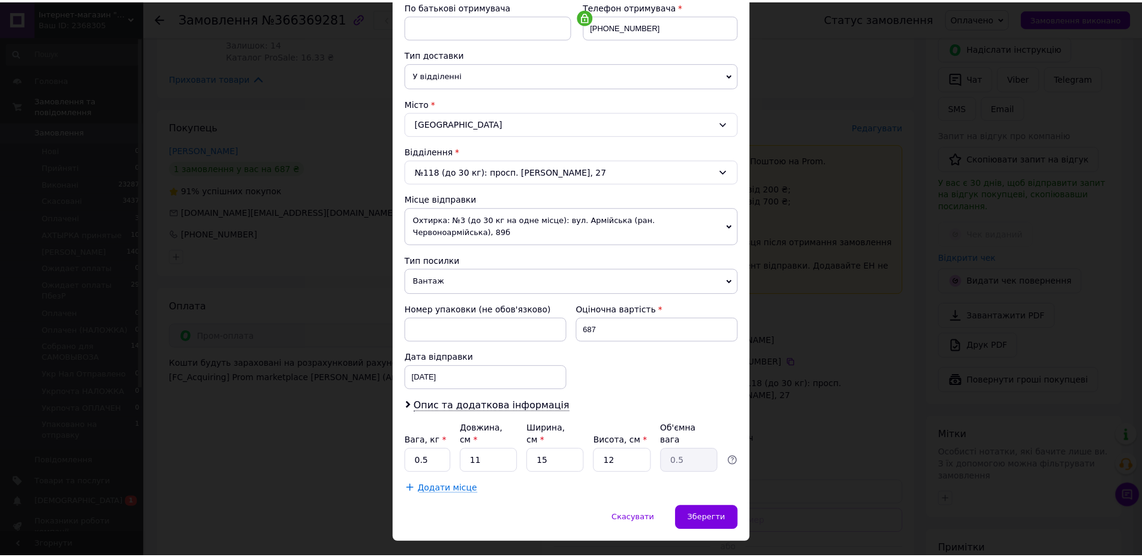
scroll to position [239, 0]
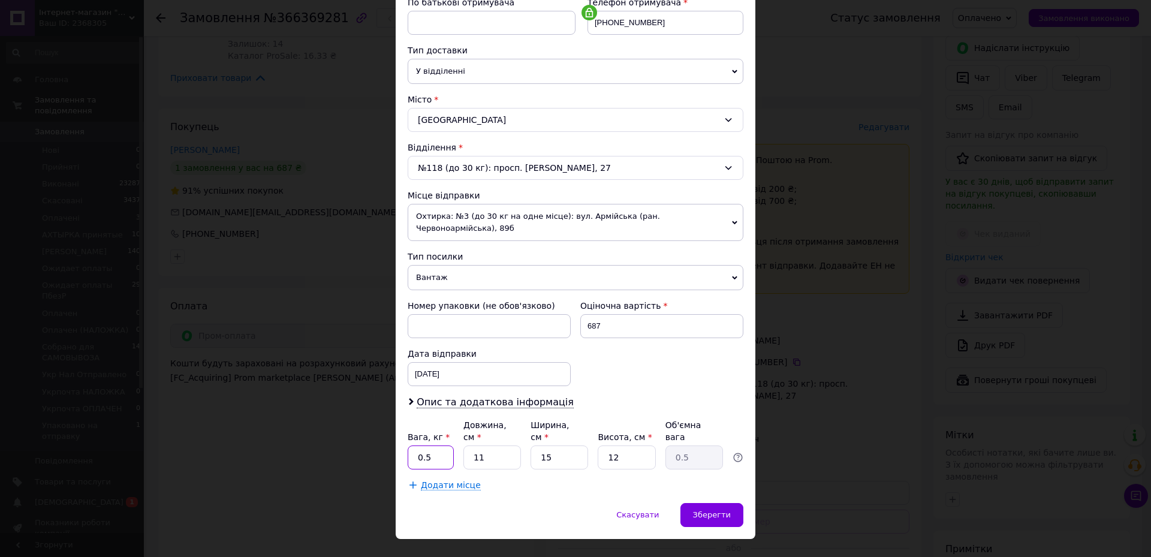
click at [436, 445] on input "0.5" at bounding box center [431, 457] width 46 height 24
type input "2"
click at [718, 503] on div "Зберегти" at bounding box center [711, 515] width 63 height 24
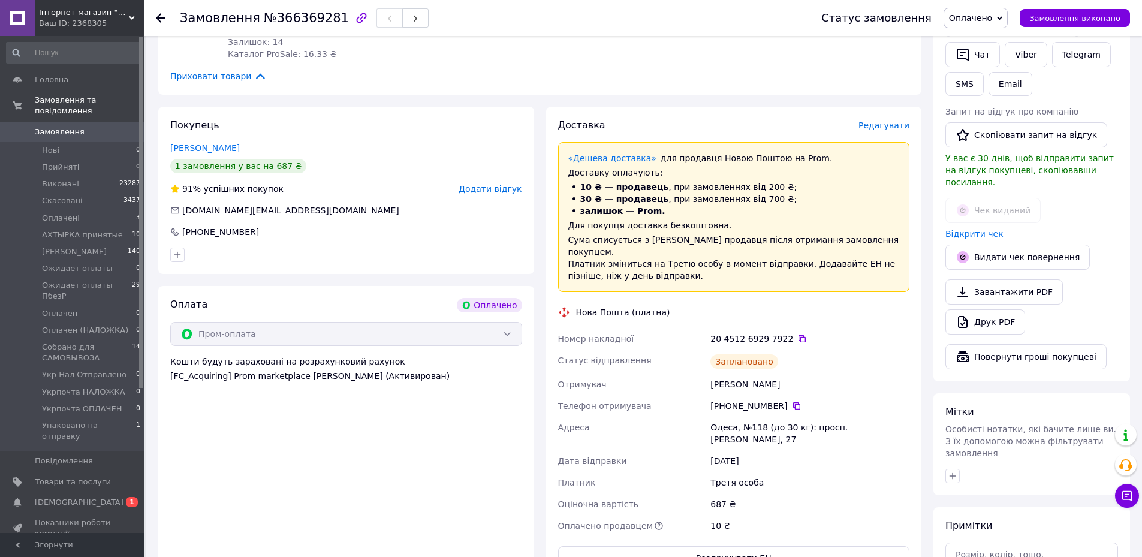
scroll to position [599, 0]
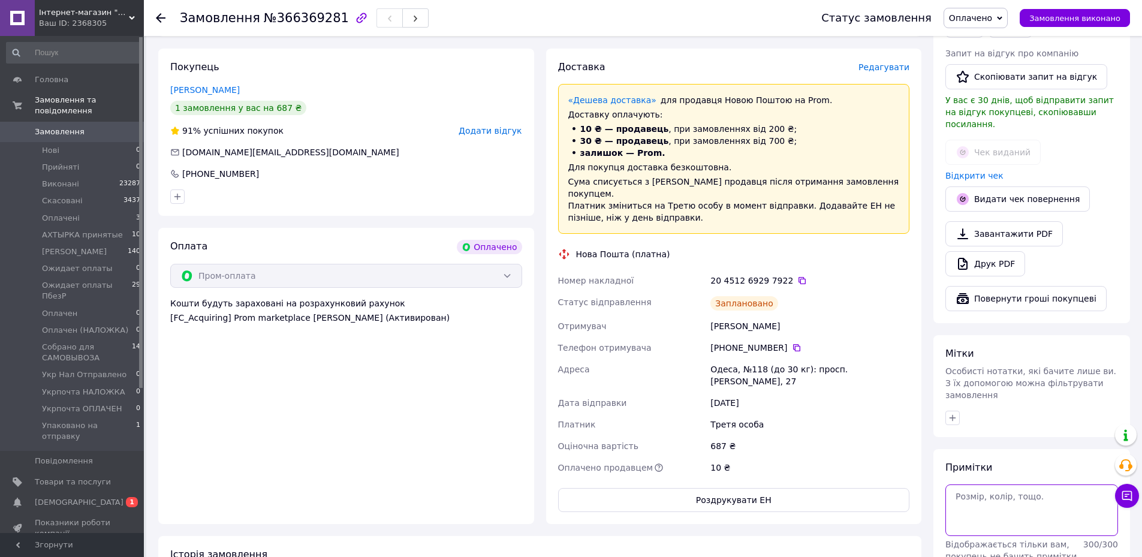
click at [1013, 484] on textarea at bounding box center [1031, 510] width 173 height 52
paste textarea "Добрий день! Ваше замовлення відправлено. ТТН Дякуємо за покупку!"
drag, startPoint x: 792, startPoint y: 257, endPoint x: 908, endPoint y: 423, distance: 202.3
click at [797, 276] on icon at bounding box center [802, 281] width 10 height 10
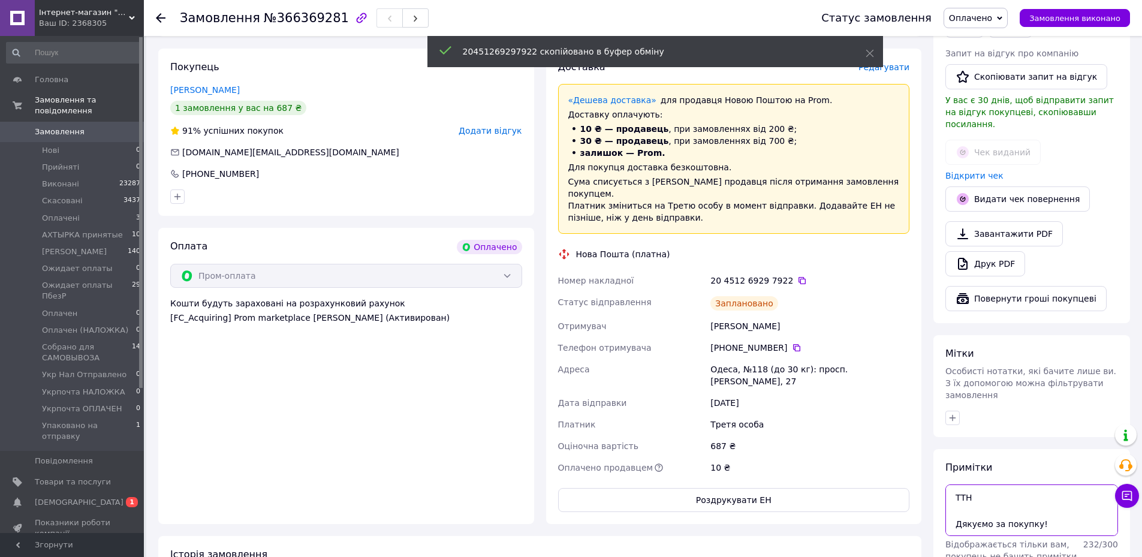
click at [1014, 484] on textarea "Добрий день! Ваше замовлення відправлено. ТТН Дякуємо за покупку!" at bounding box center [1031, 510] width 173 height 52
paste textarea "20451269297922"
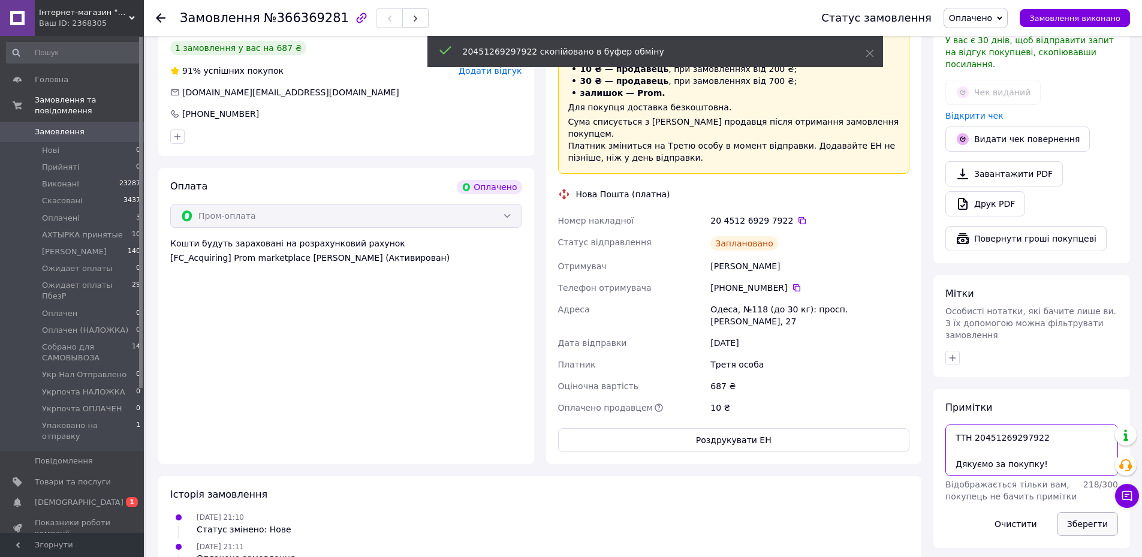
type textarea "Добрий день! Ваше замовлення відправлено. ТТН 20451269297922 Дякуємо за покупку!"
click at [1082, 512] on button "Зберегти" at bounding box center [1087, 524] width 61 height 24
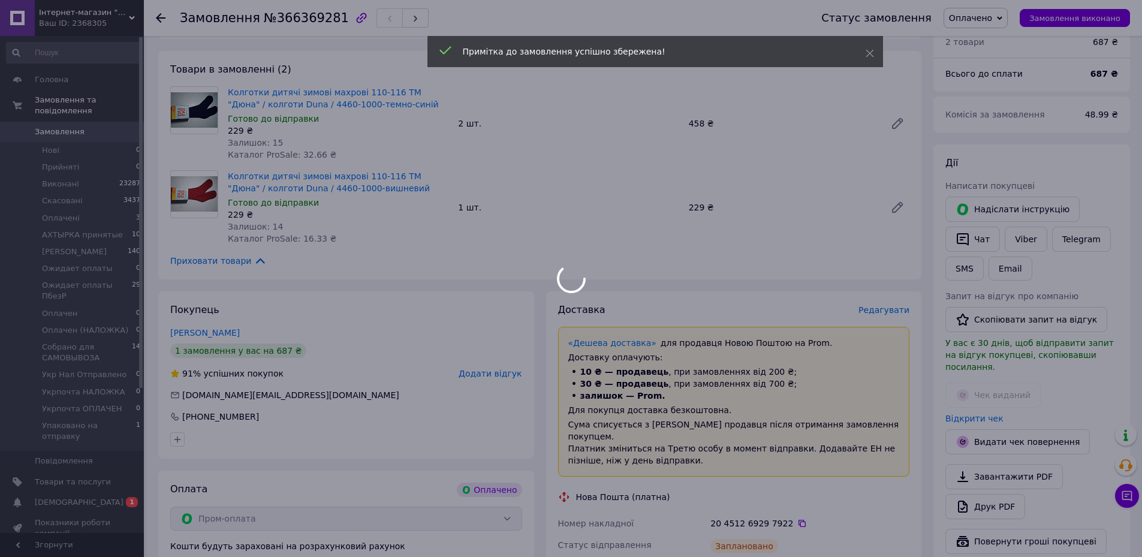
scroll to position [240, 0]
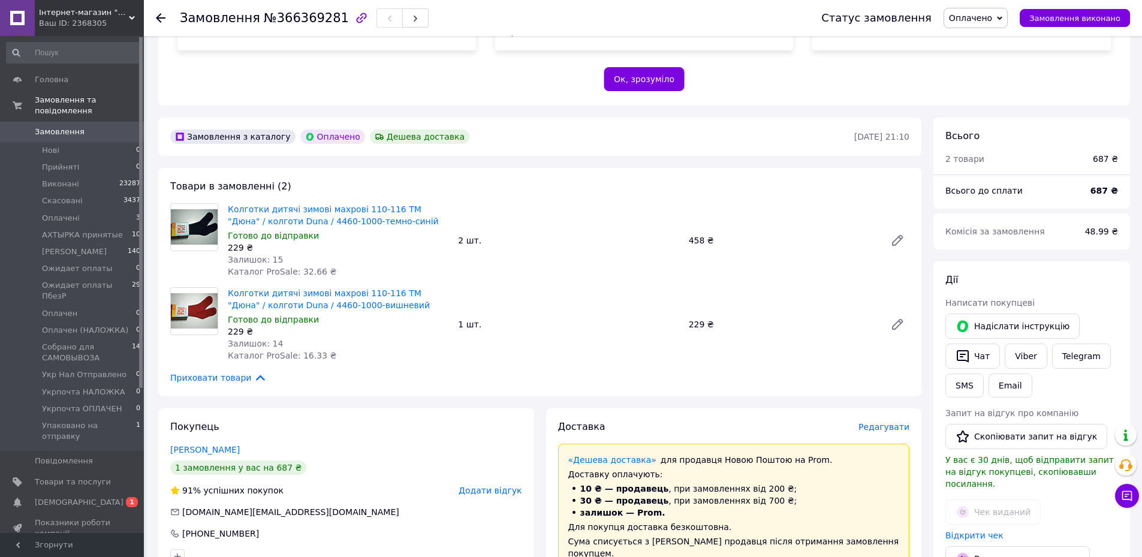
click at [992, 19] on span "Оплачено" at bounding box center [970, 18] width 43 height 10
drag, startPoint x: 1016, startPoint y: 133, endPoint x: 820, endPoint y: 194, distance: 205.1
click at [1016, 134] on li "Упаковано на отправку" at bounding box center [1006, 137] width 124 height 18
click at [53, 497] on span "[DEMOGRAPHIC_DATA]" at bounding box center [79, 502] width 89 height 11
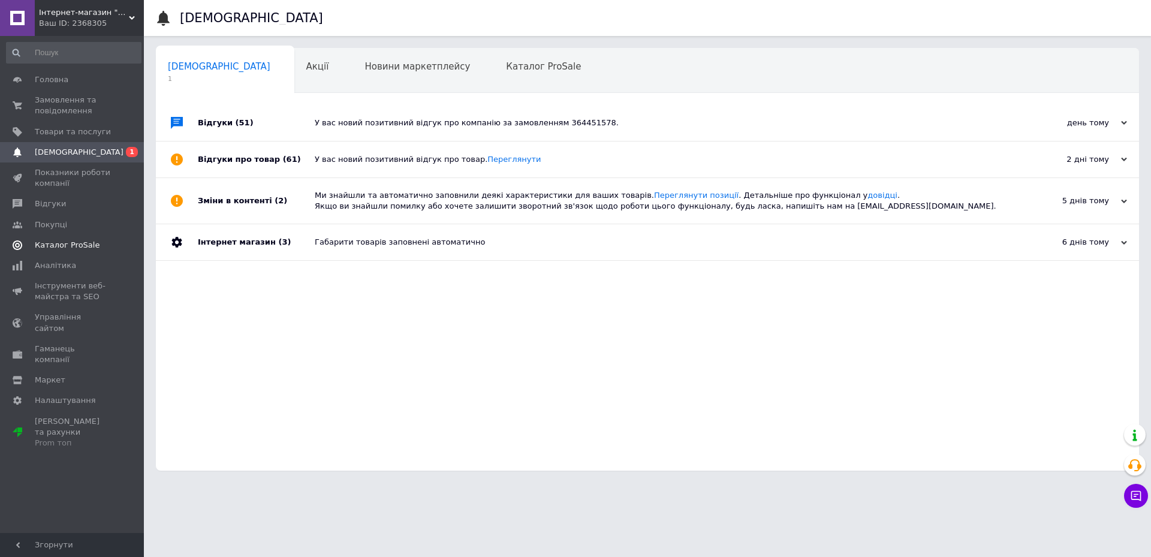
click at [69, 241] on span "Каталог ProSale" at bounding box center [67, 245] width 65 height 11
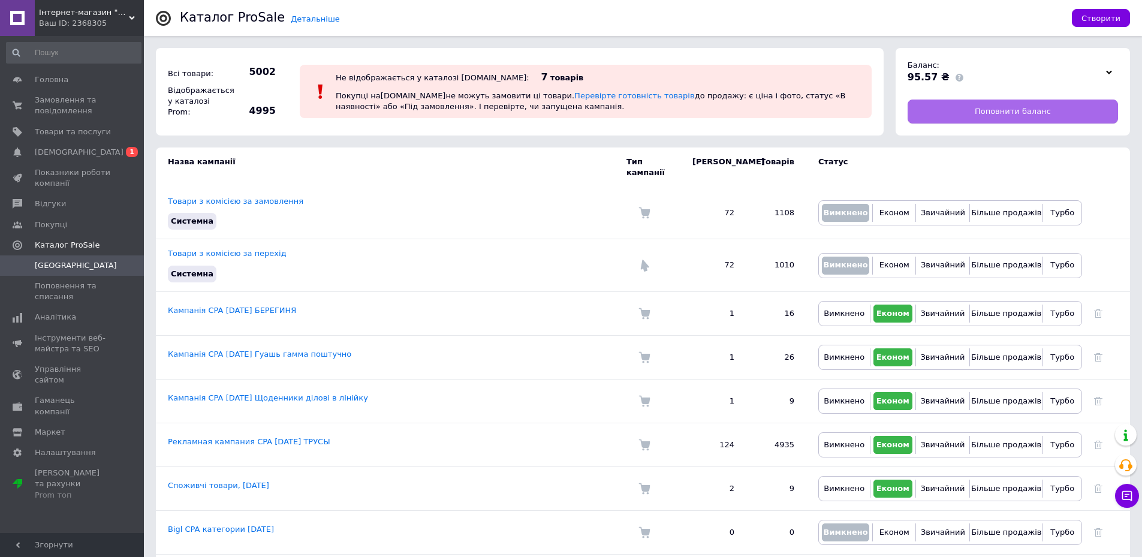
click at [1076, 101] on link "Поповнити баланс" at bounding box center [1012, 111] width 210 height 24
